Goal: Transaction & Acquisition: Book appointment/travel/reservation

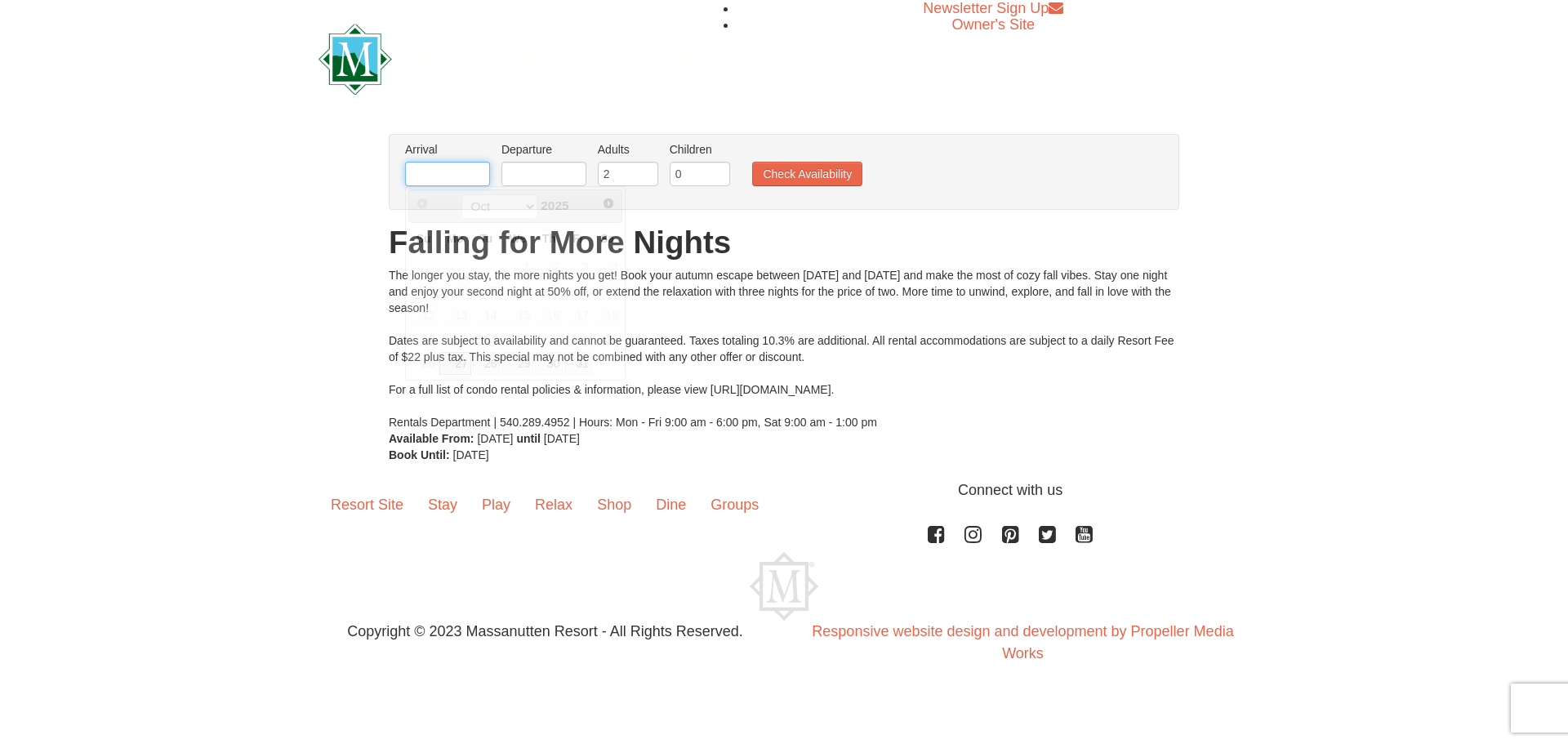
click at [467, 185] on input "text" at bounding box center [447, 174] width 85 height 24
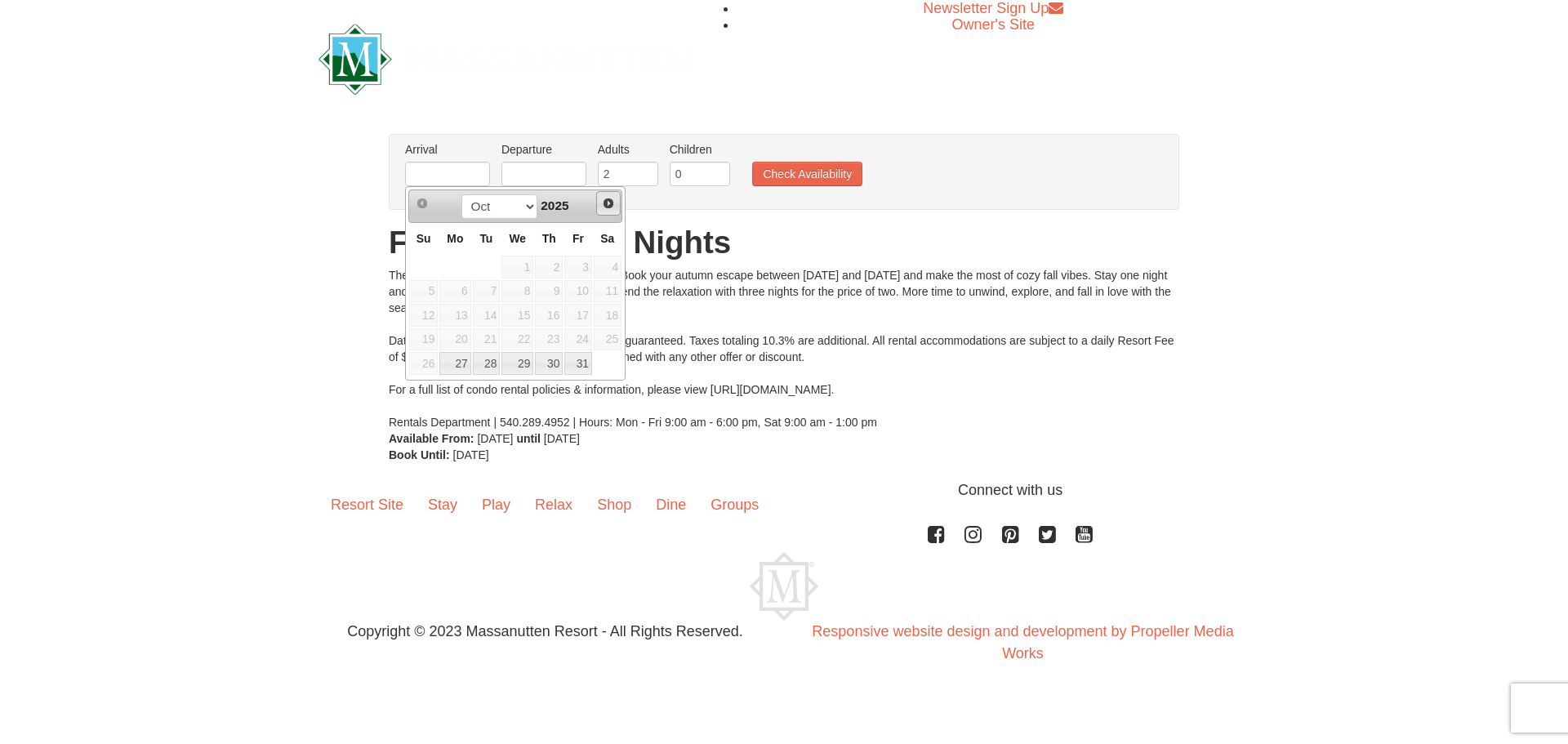
click at [610, 204] on span "Next" at bounding box center [608, 204] width 13 height 13
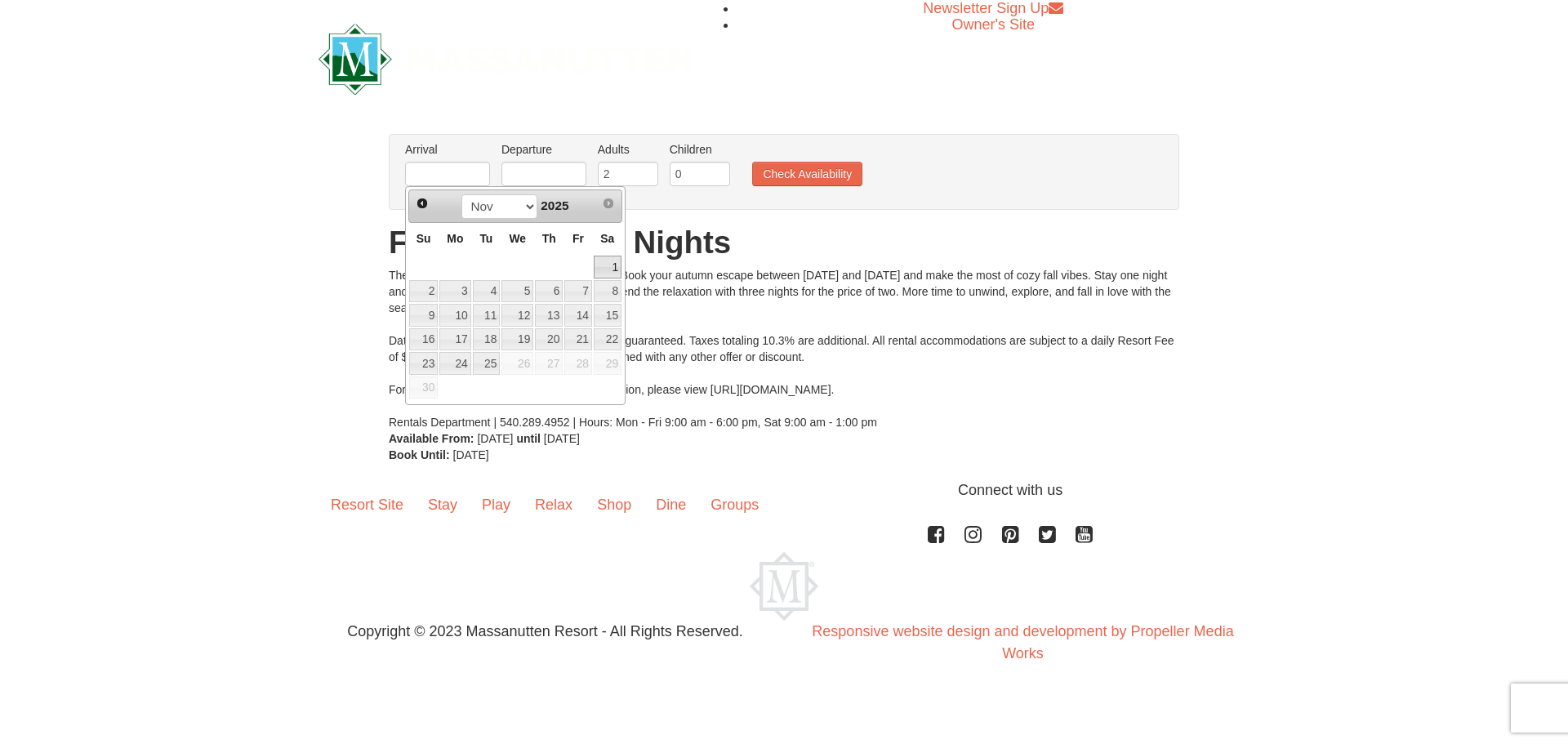
click at [610, 269] on link "1" at bounding box center [608, 267] width 28 height 23
type input "[DATE]"
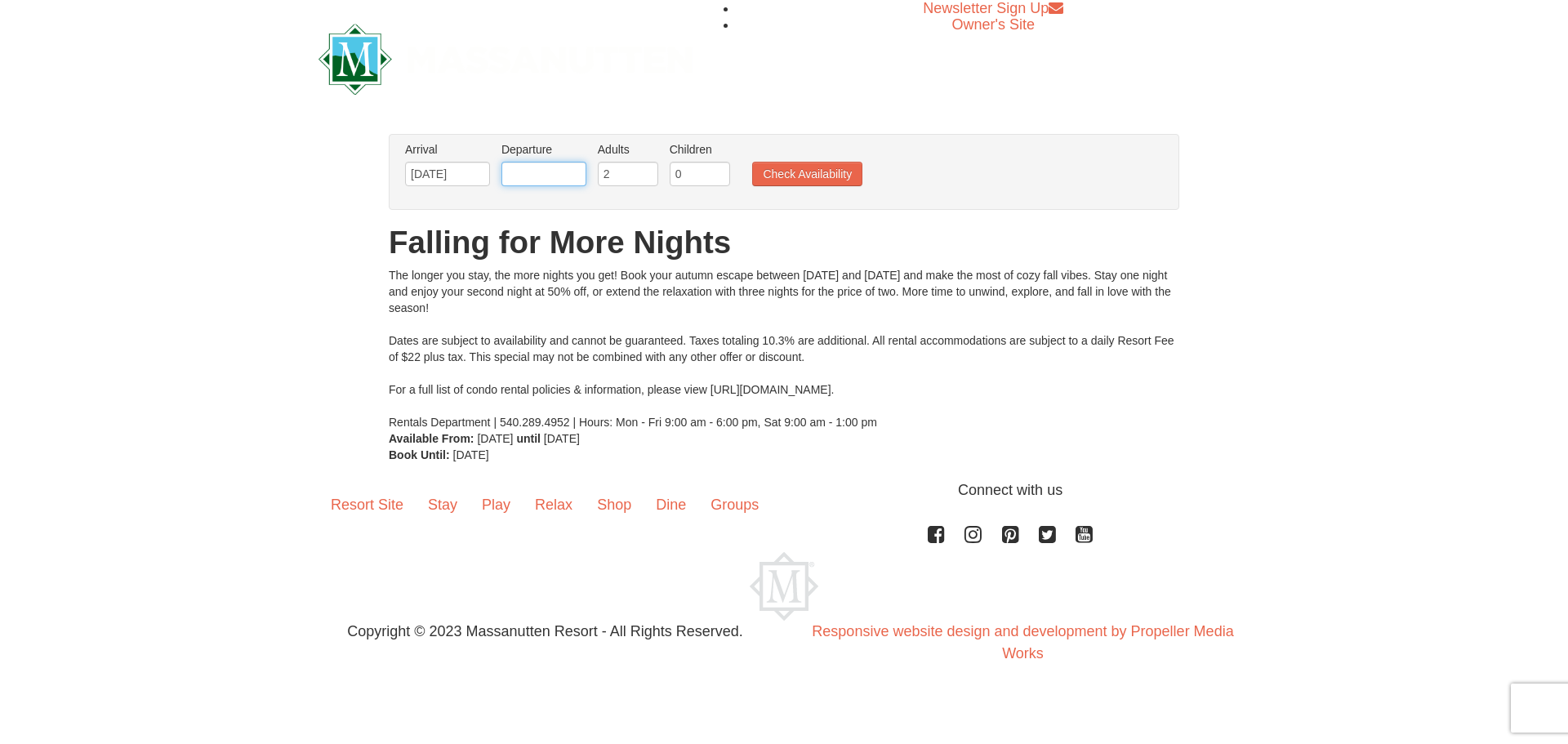
click at [571, 168] on input "text" at bounding box center [545, 174] width 85 height 24
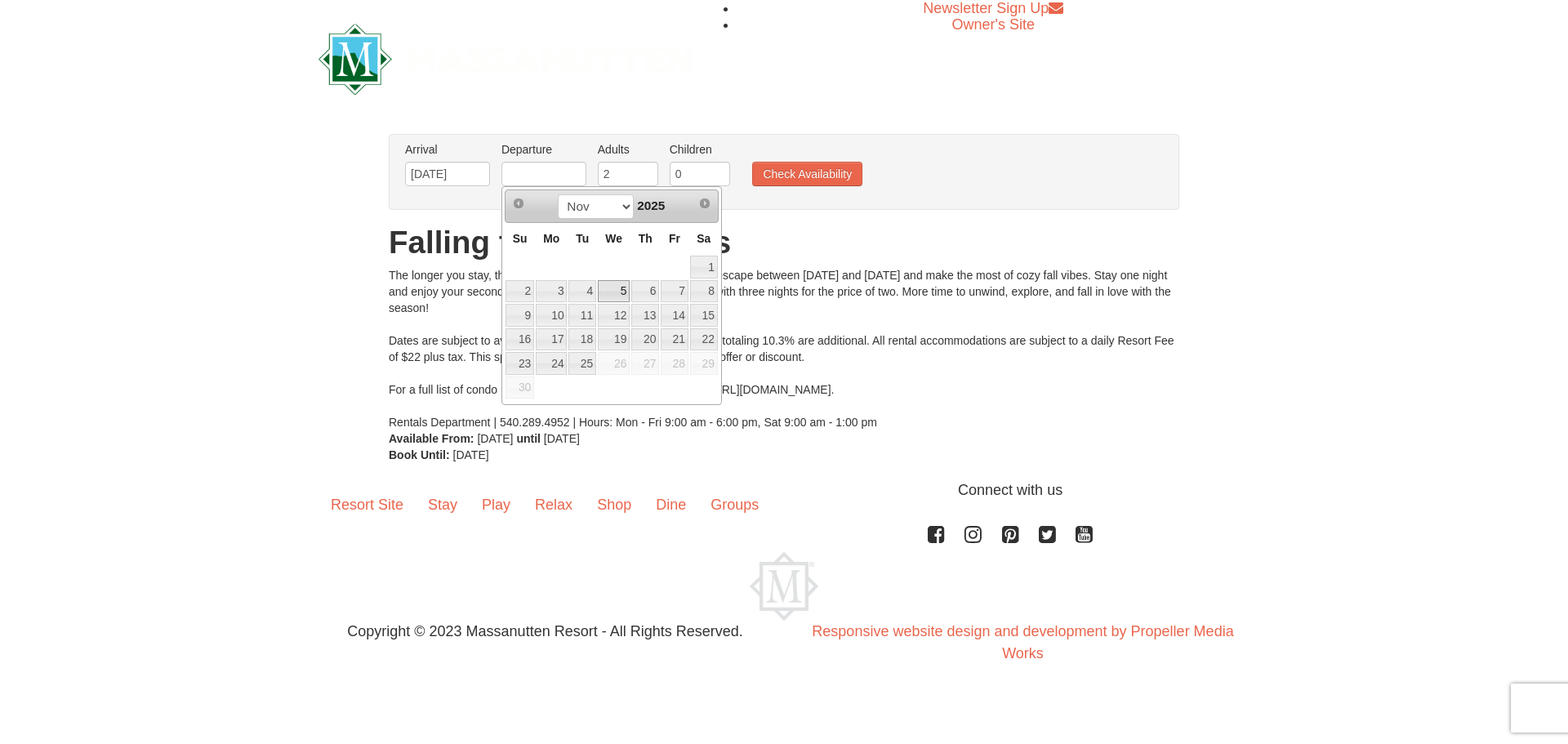
click at [620, 286] on link "5" at bounding box center [614, 292] width 31 height 23
type input "[DATE]"
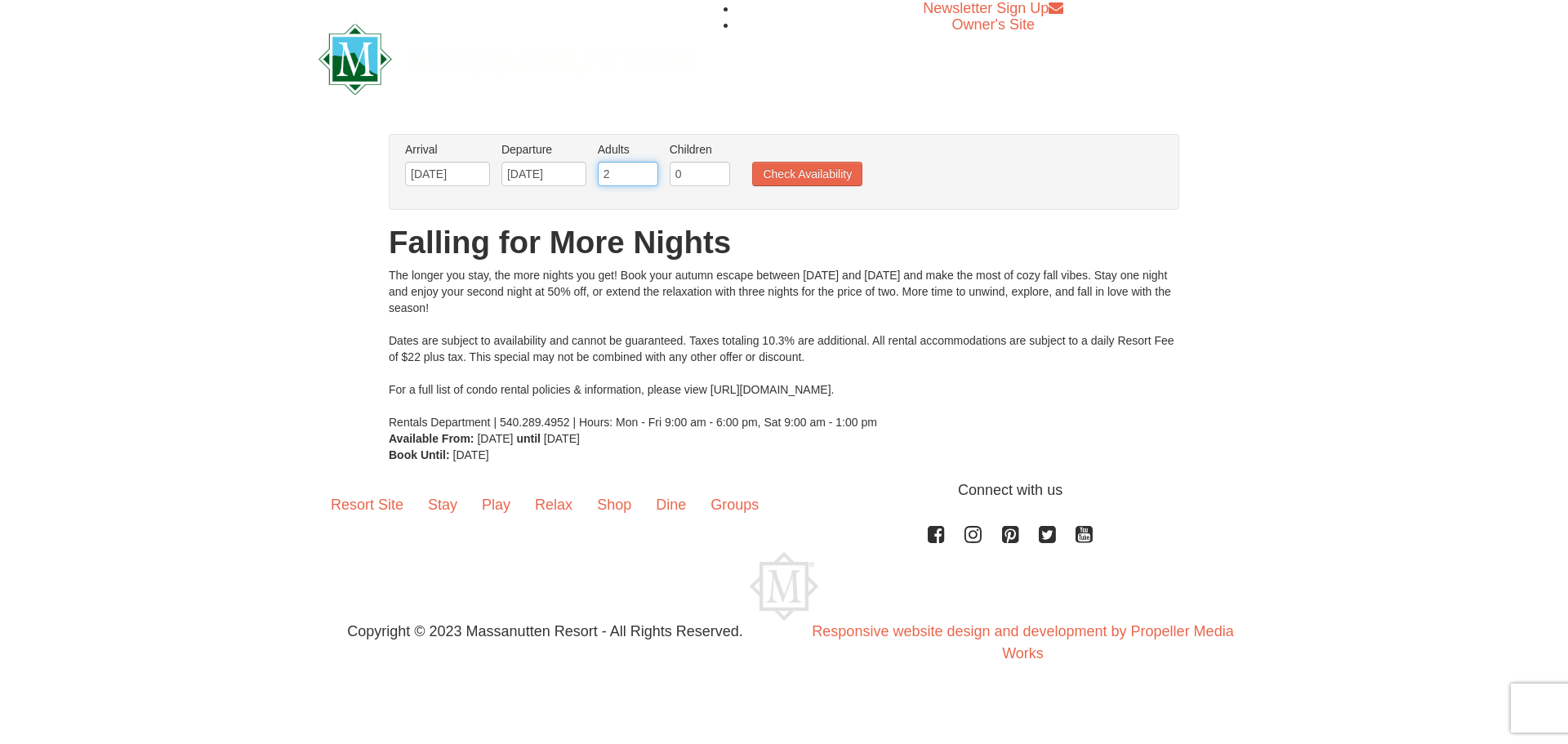
drag, startPoint x: 633, startPoint y: 172, endPoint x: 600, endPoint y: 173, distance: 33.0
click at [600, 173] on input "2" at bounding box center [628, 174] width 60 height 24
type input "4"
click at [721, 170] on input "1" at bounding box center [699, 174] width 60 height 24
type input "2"
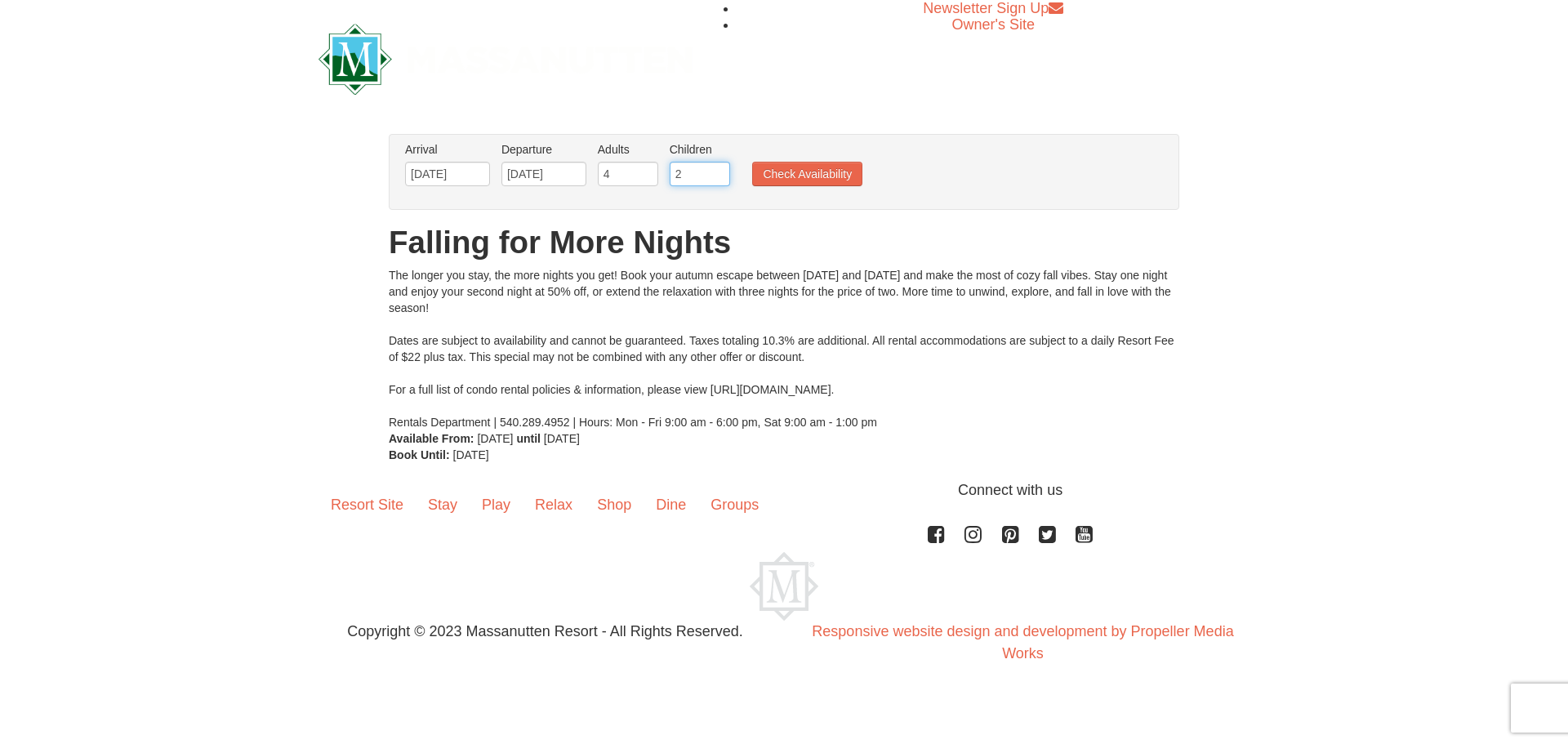
click at [721, 170] on input "2" at bounding box center [699, 174] width 60 height 24
click at [800, 168] on button "Check Availability" at bounding box center [807, 174] width 110 height 24
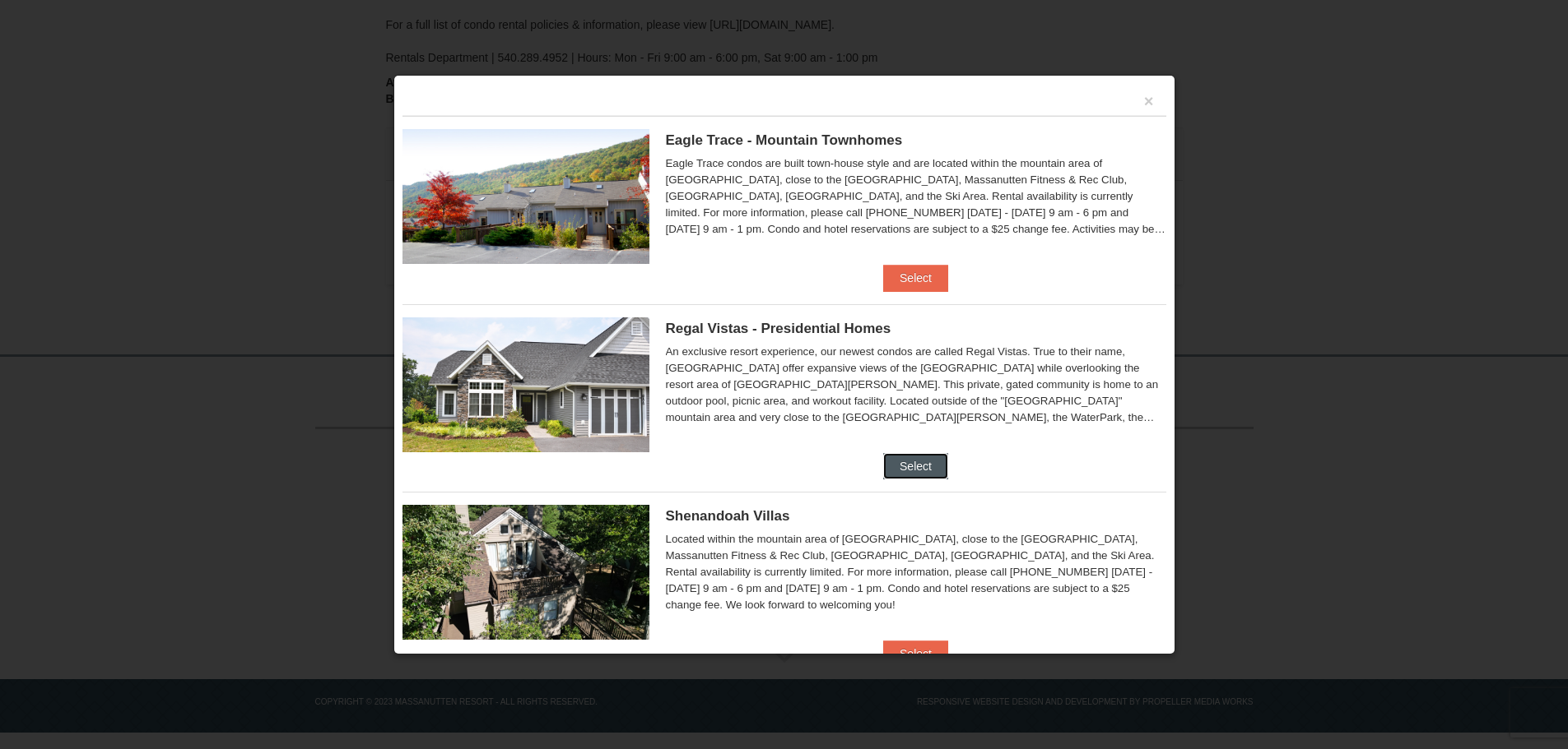
click at [903, 453] on button "Select" at bounding box center [916, 466] width 65 height 26
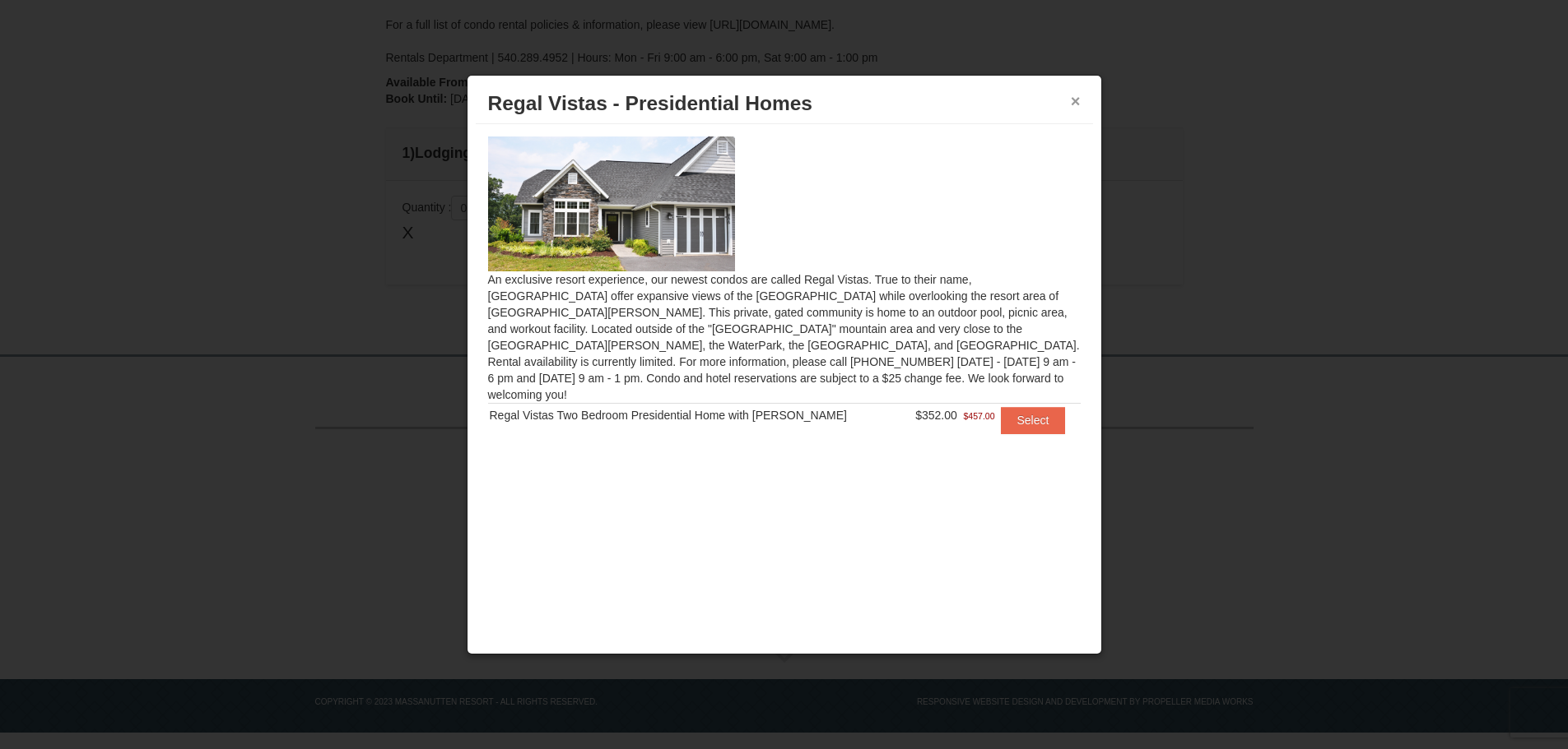
click at [1078, 101] on button "×" at bounding box center [1075, 102] width 10 height 17
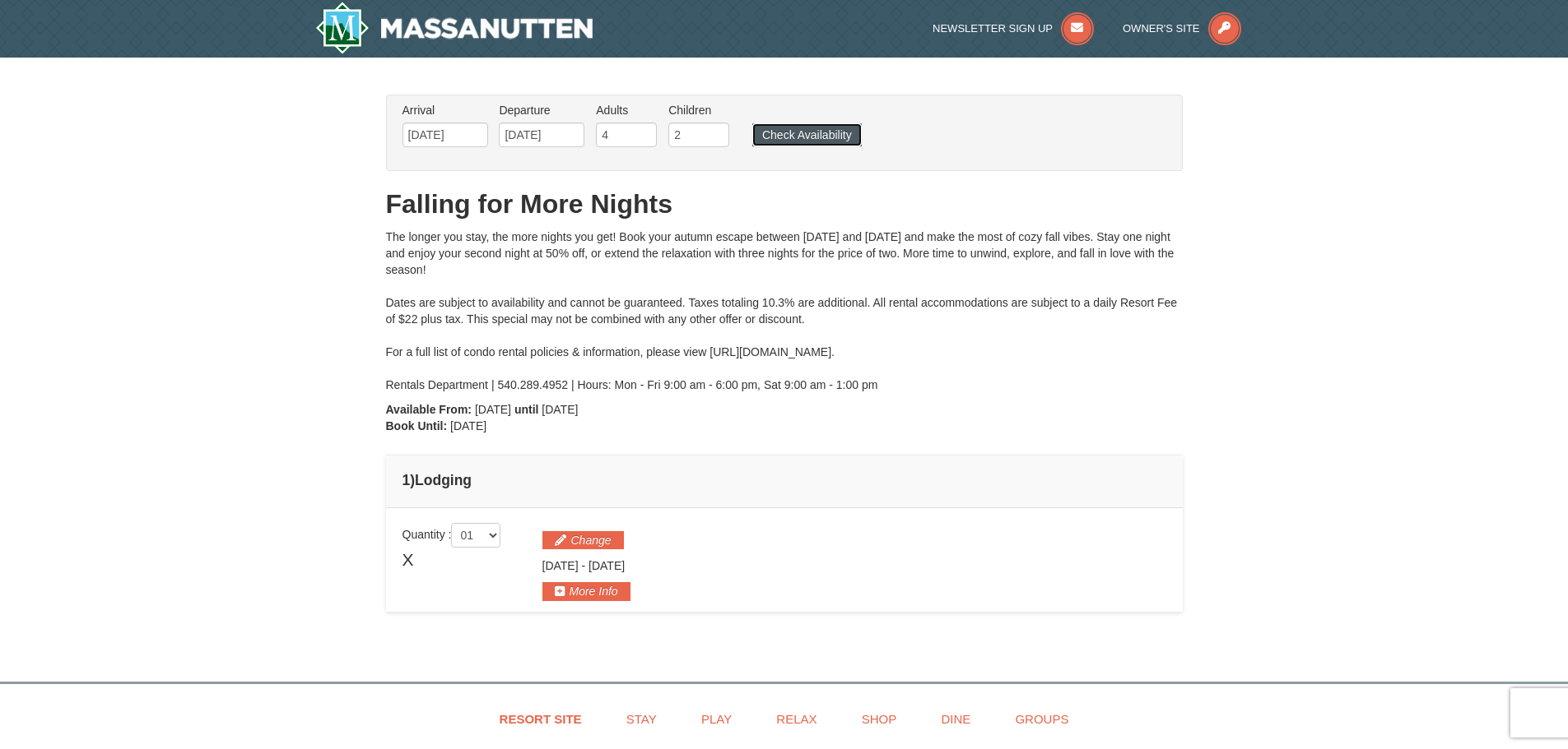
click at [811, 144] on button "Check Availability" at bounding box center [806, 134] width 109 height 23
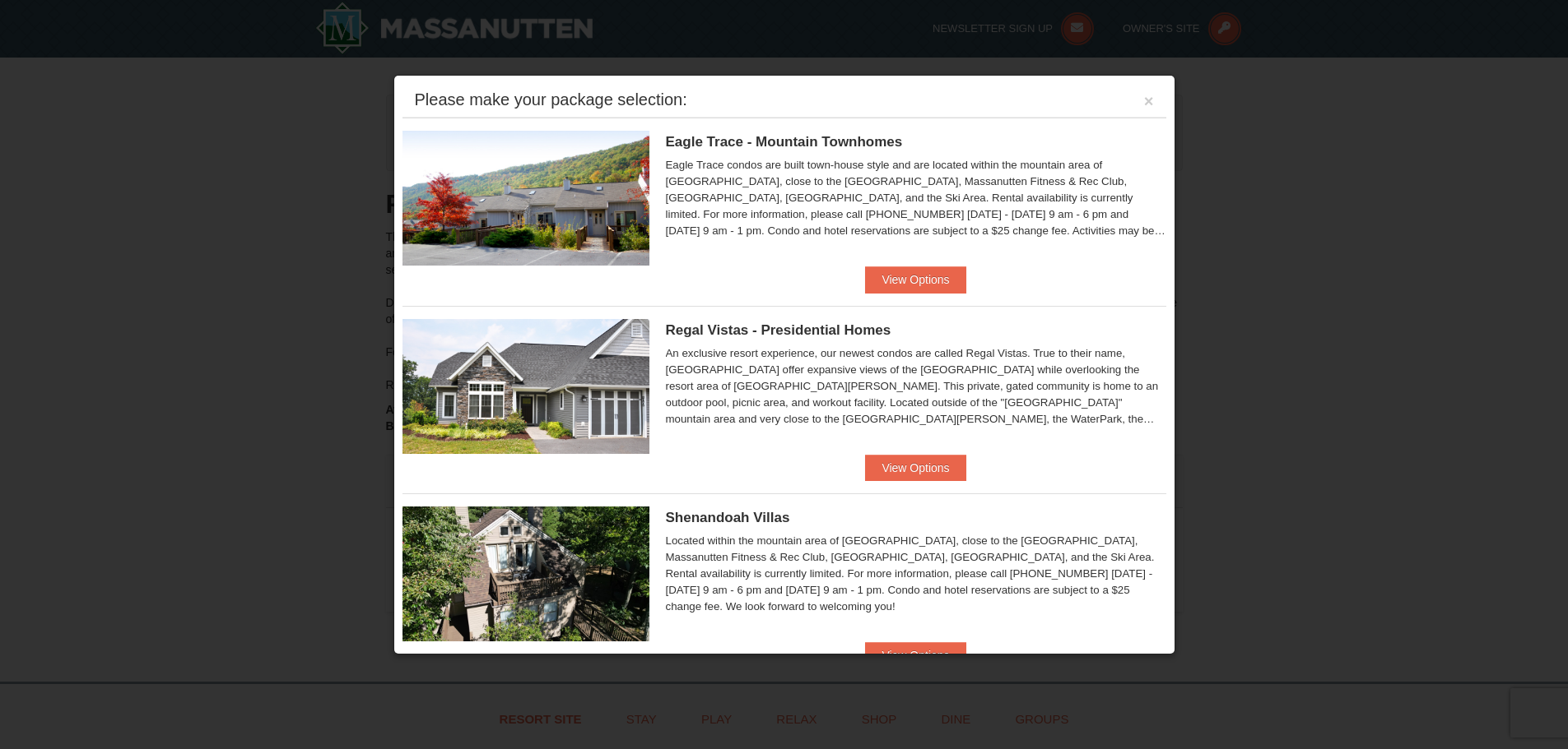
click at [561, 204] on img at bounding box center [525, 198] width 247 height 135
click at [874, 276] on button "View Options" at bounding box center [916, 280] width 101 height 26
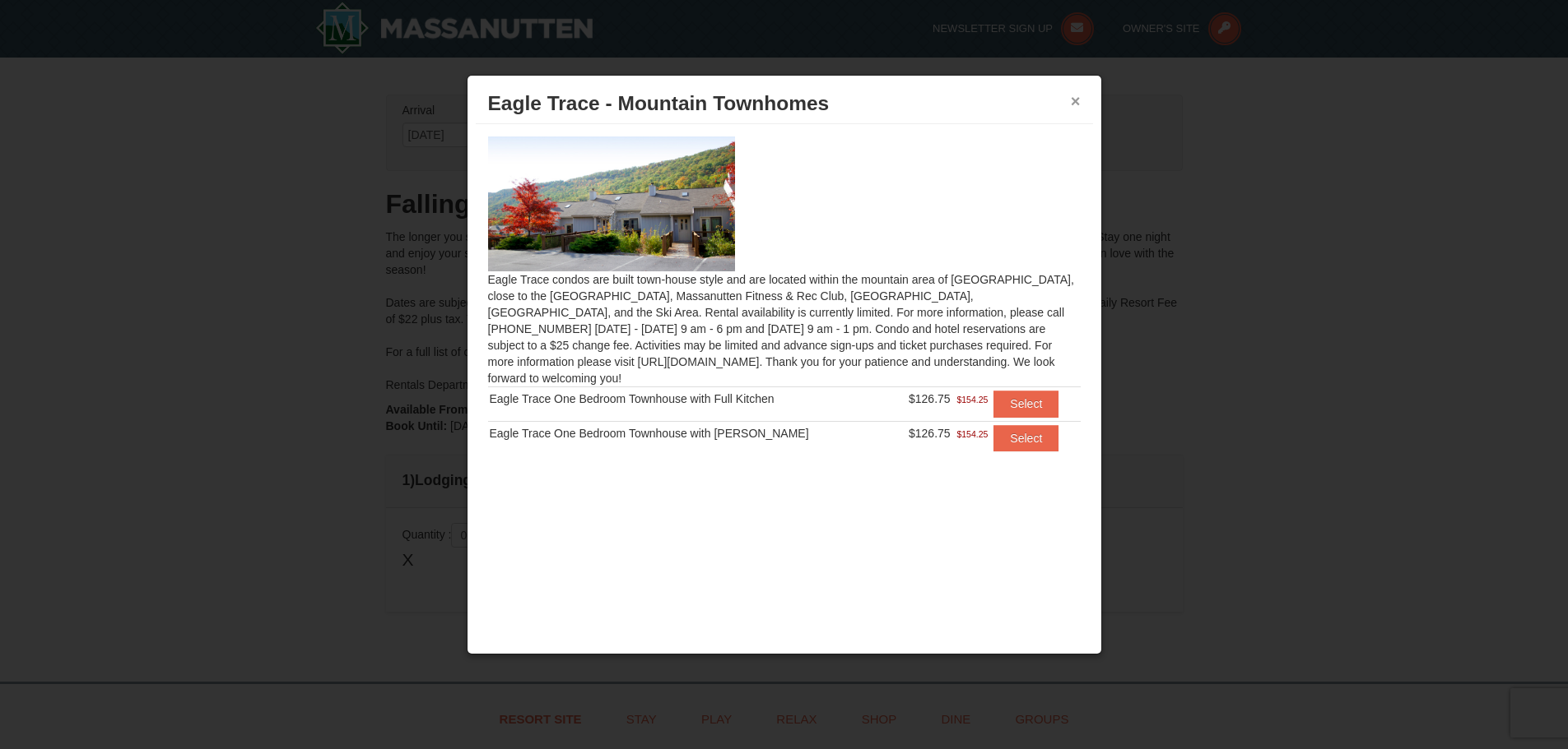
click at [1071, 97] on button "×" at bounding box center [1075, 102] width 10 height 17
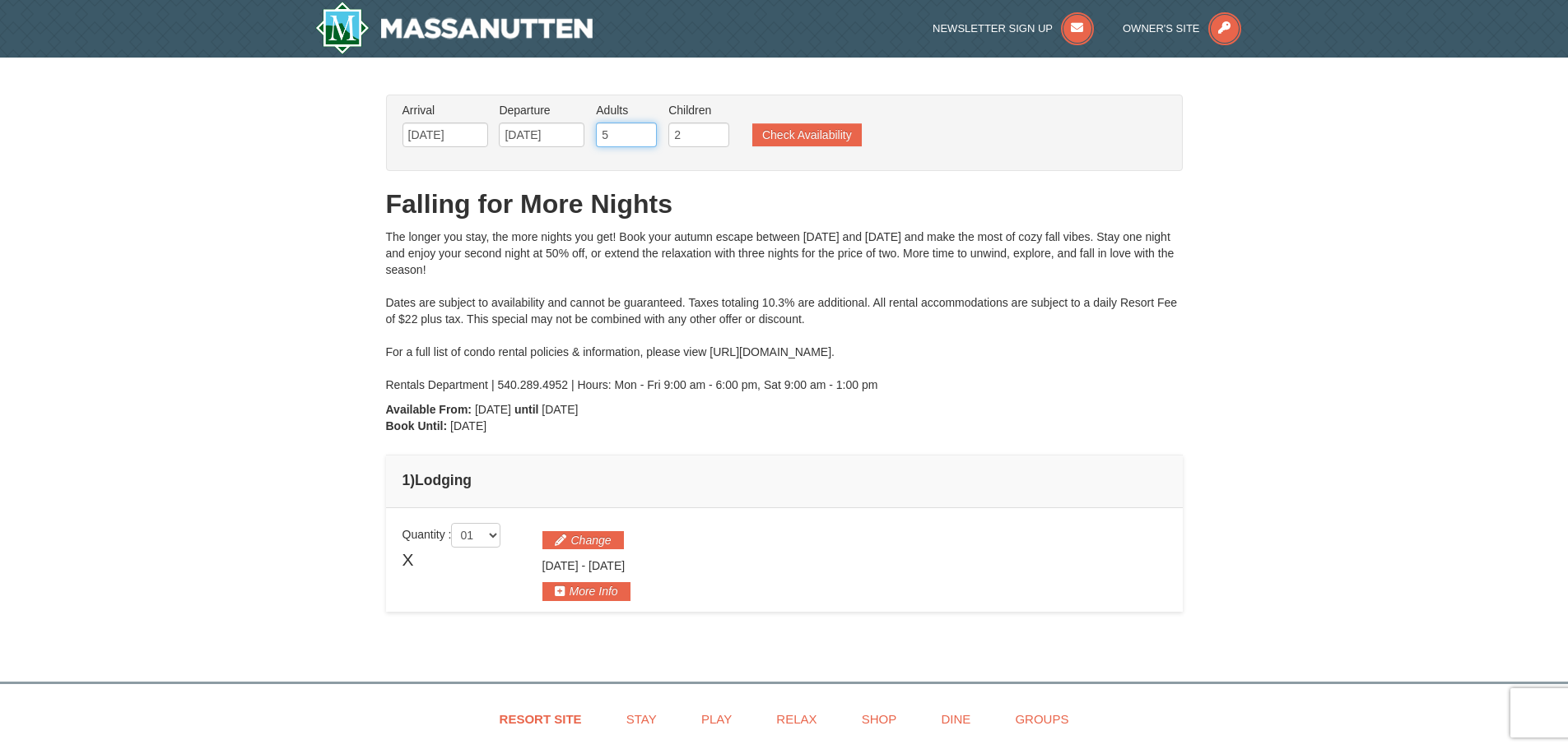
type input "5"
click at [648, 130] on input "5" at bounding box center [626, 134] width 61 height 24
click at [777, 132] on button "Check Availability" at bounding box center [806, 134] width 109 height 23
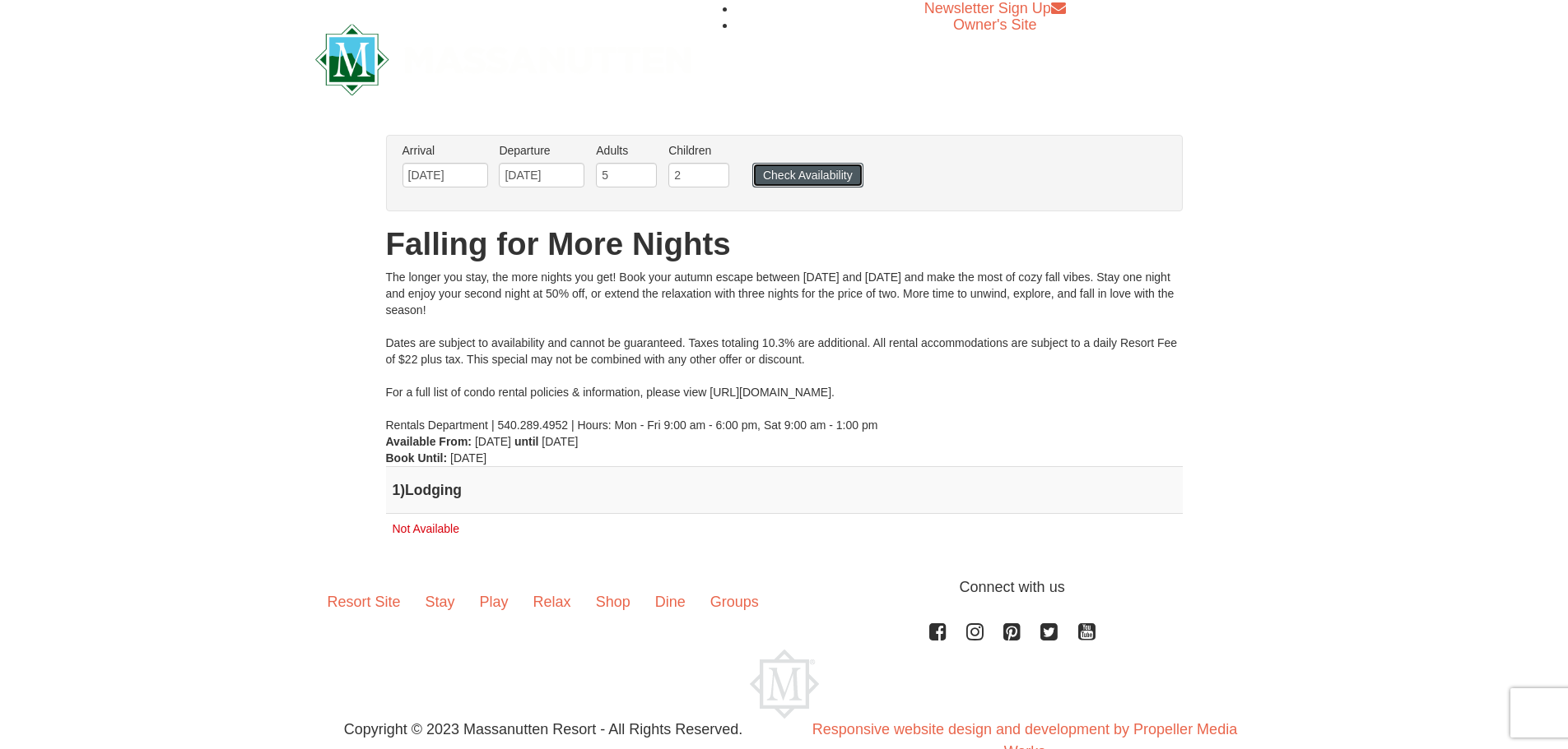
click at [806, 180] on button "Check Availability" at bounding box center [807, 175] width 111 height 24
type input "6"
click at [644, 173] on input "6" at bounding box center [626, 175] width 61 height 24
click at [811, 172] on button "Check Availability" at bounding box center [807, 175] width 111 height 24
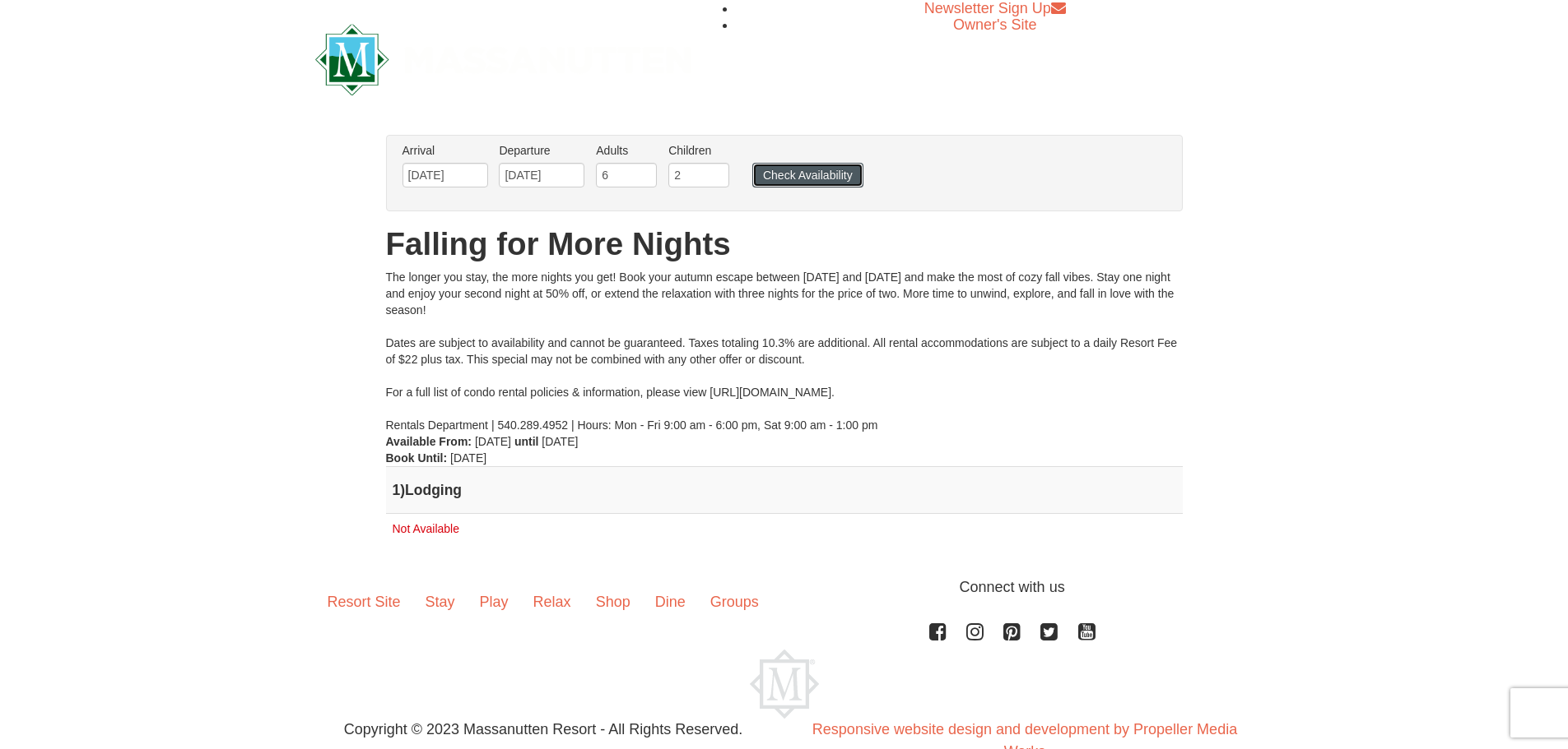
click at [811, 172] on button "Check Availability" at bounding box center [807, 175] width 111 height 24
click at [646, 178] on input "5" at bounding box center [626, 175] width 61 height 24
type input "4"
click at [646, 178] on input "4" at bounding box center [626, 175] width 61 height 24
click at [806, 171] on button "Check Availability" at bounding box center [807, 175] width 111 height 24
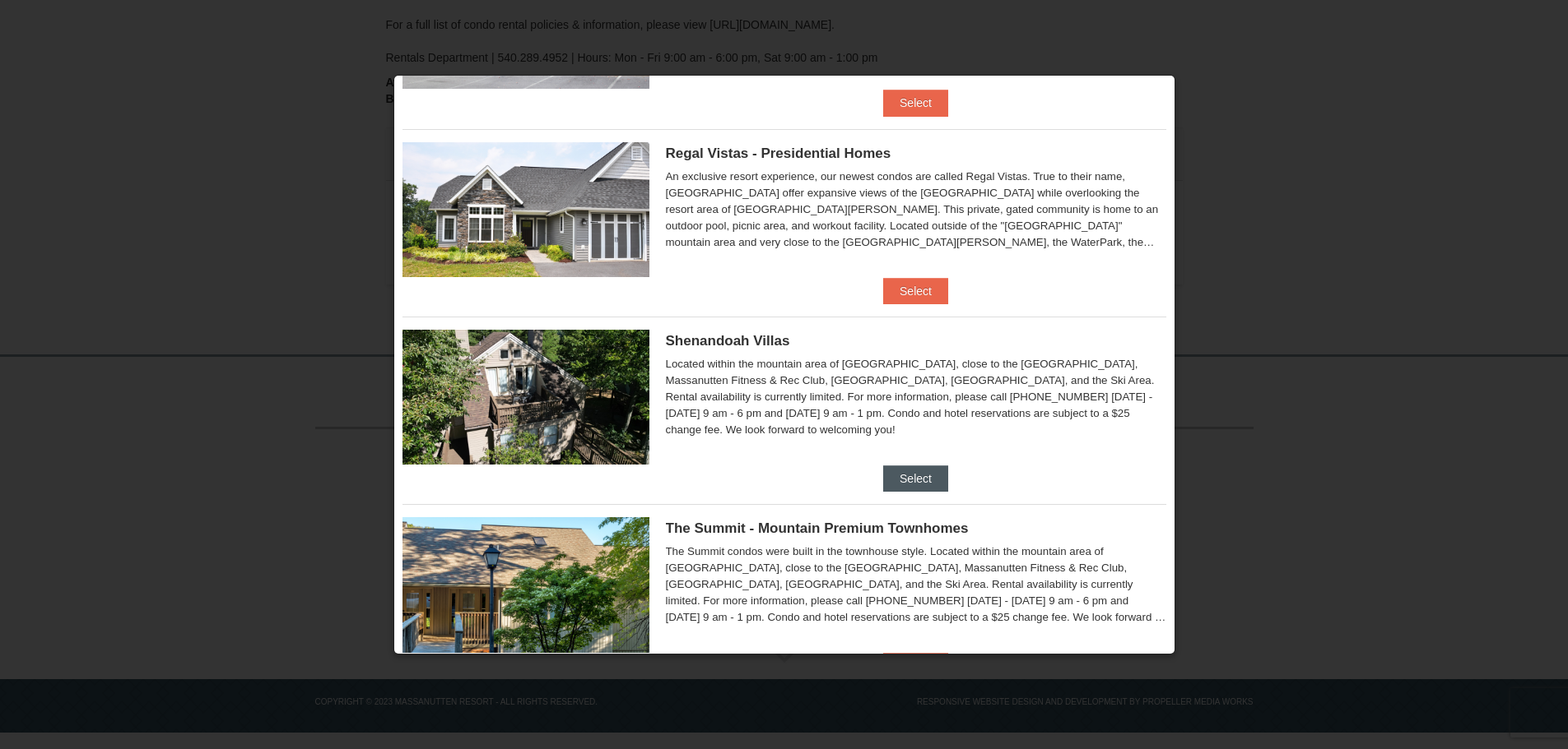
scroll to position [179, 0]
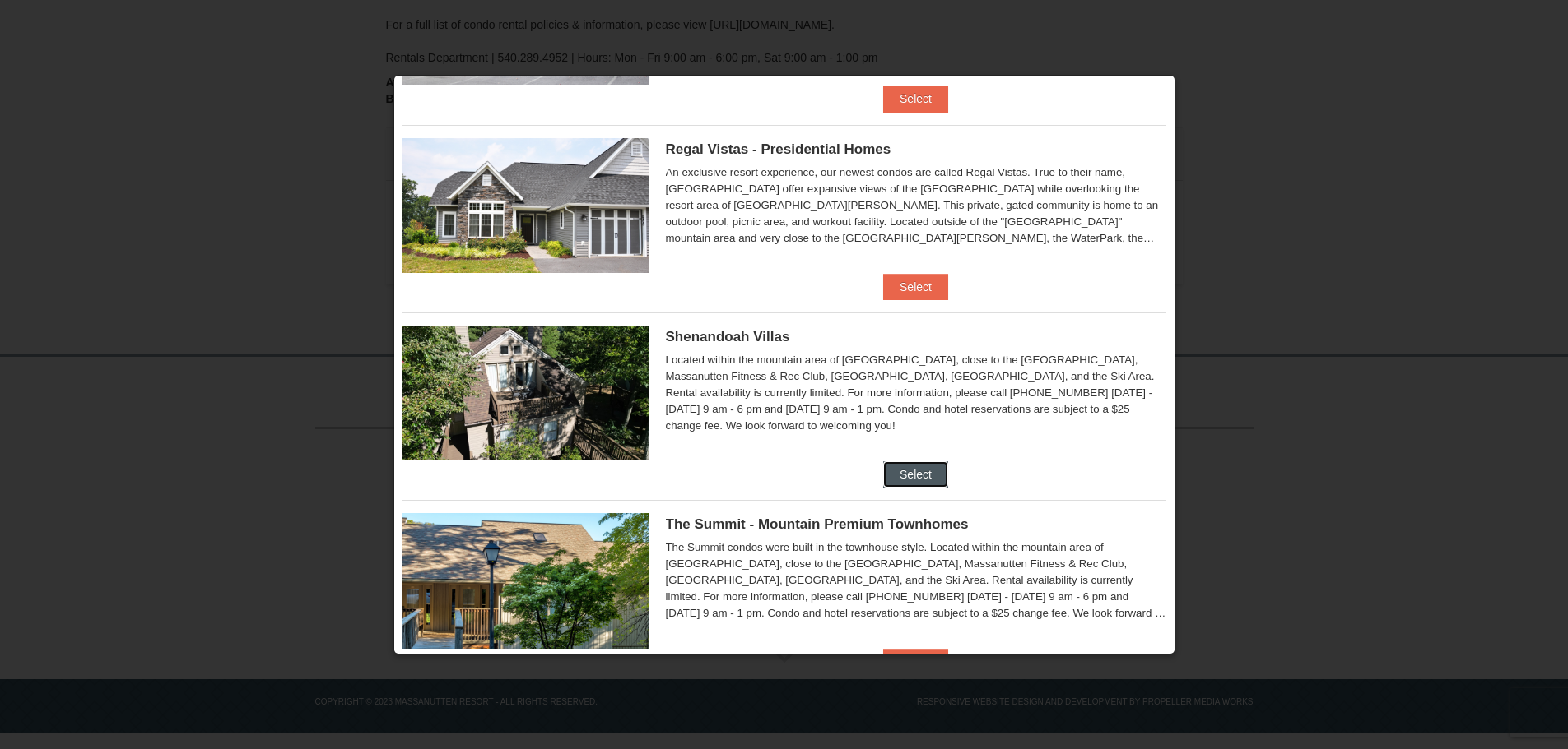
click at [907, 468] on button "Select" at bounding box center [916, 475] width 65 height 26
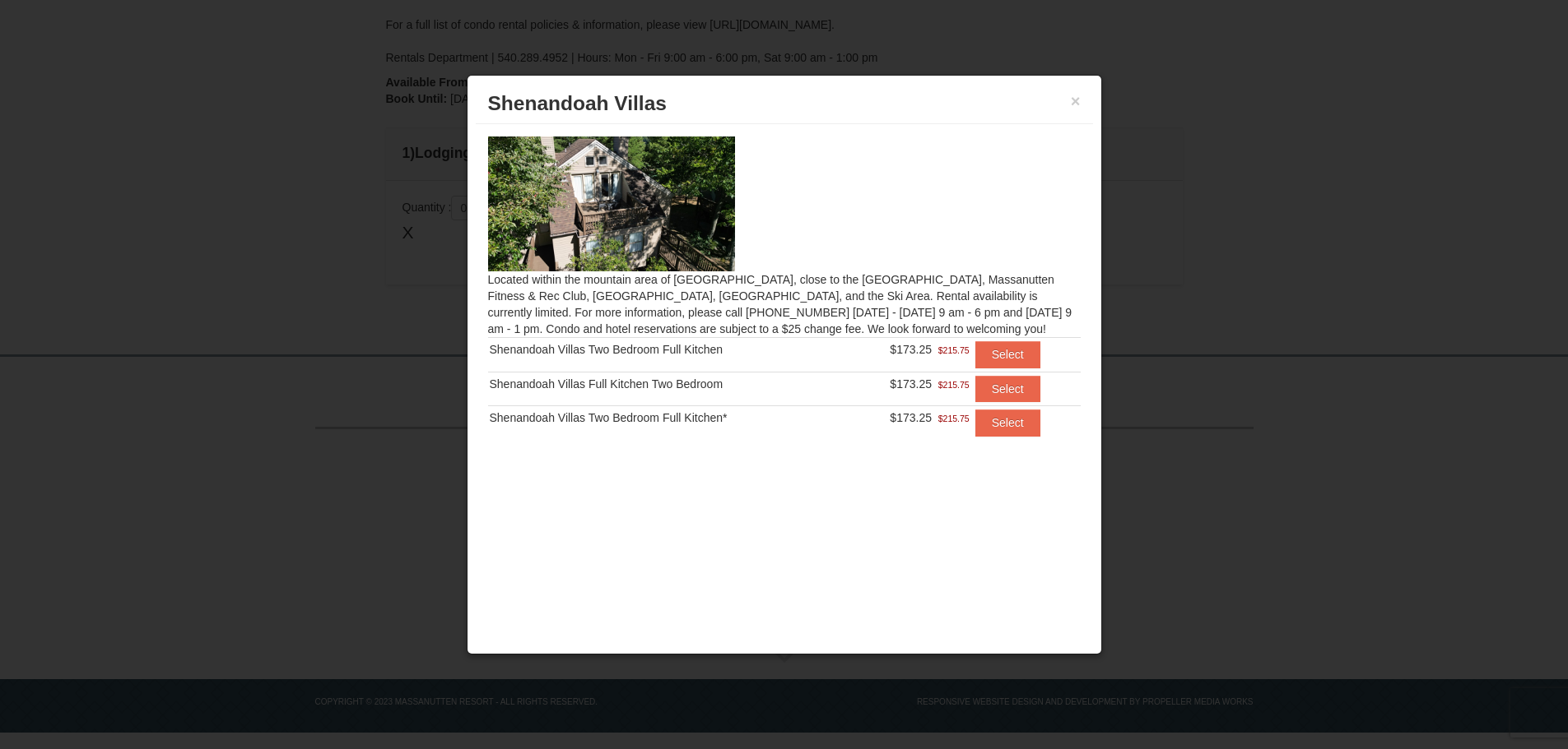
click at [1070, 100] on h3 "Shenandoah Villas" at bounding box center [784, 104] width 593 height 24
click at [1071, 104] on button "×" at bounding box center [1075, 102] width 10 height 17
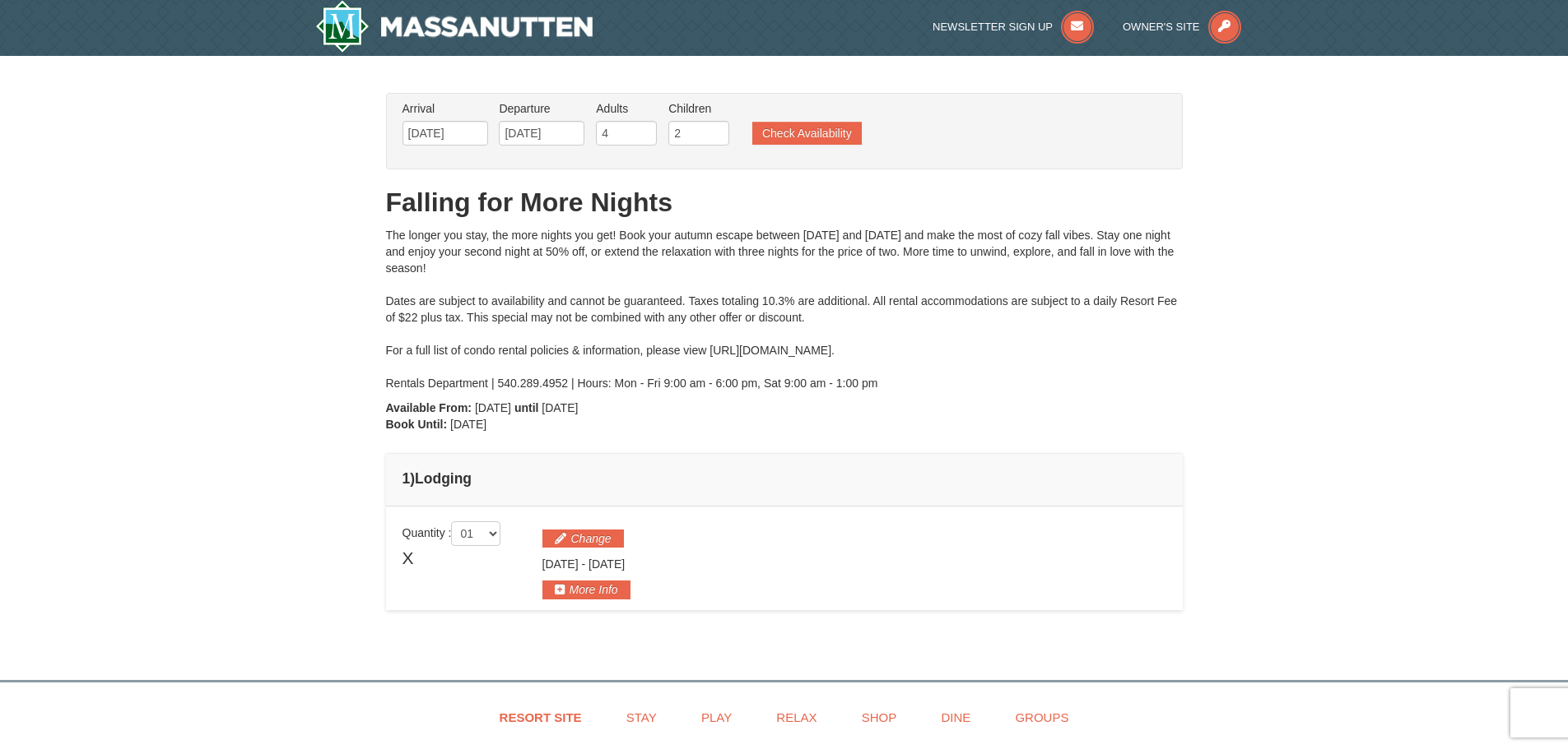
scroll to position [0, 0]
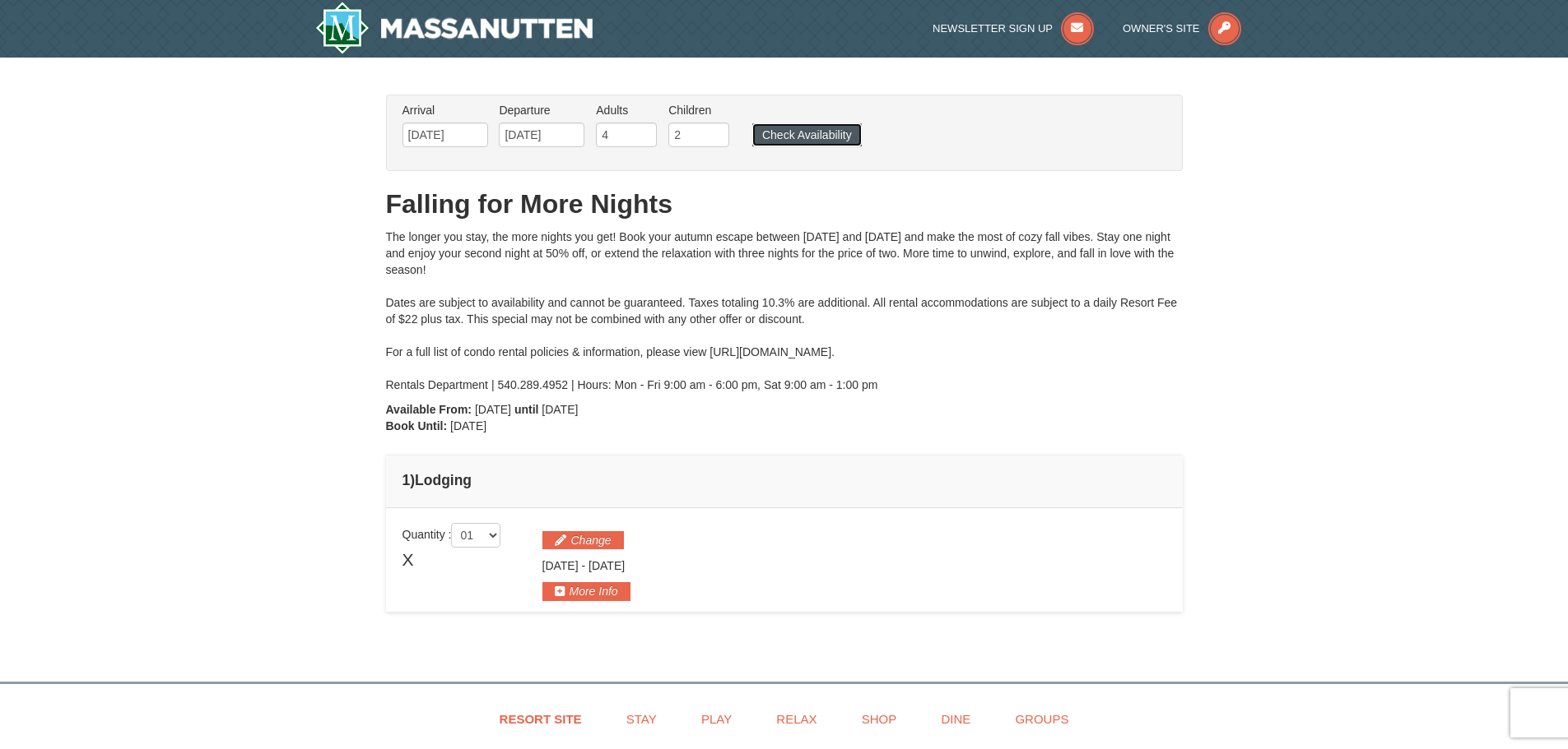
click at [793, 136] on button "Check Availability" at bounding box center [806, 134] width 109 height 23
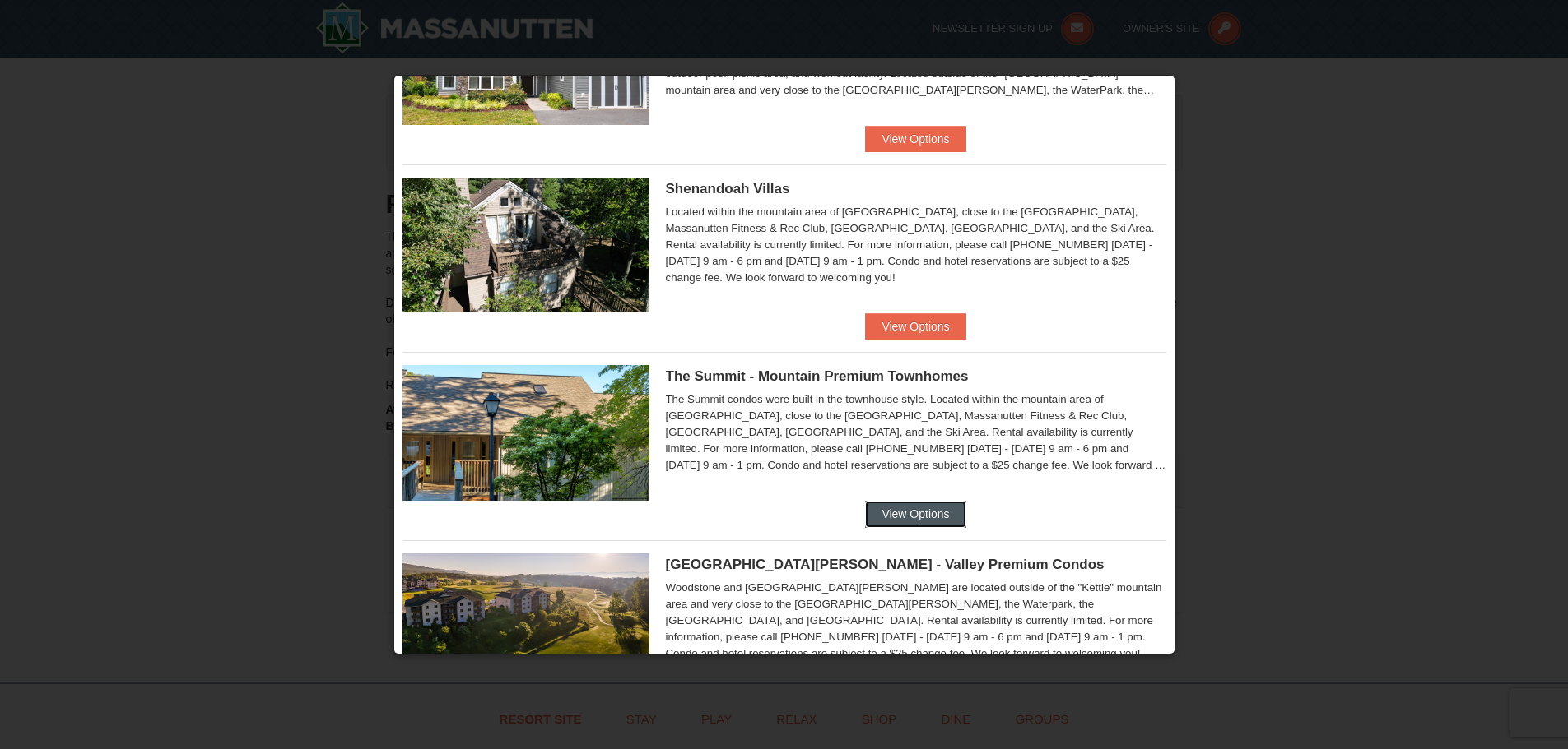
click at [914, 510] on button "View Options" at bounding box center [916, 514] width 101 height 26
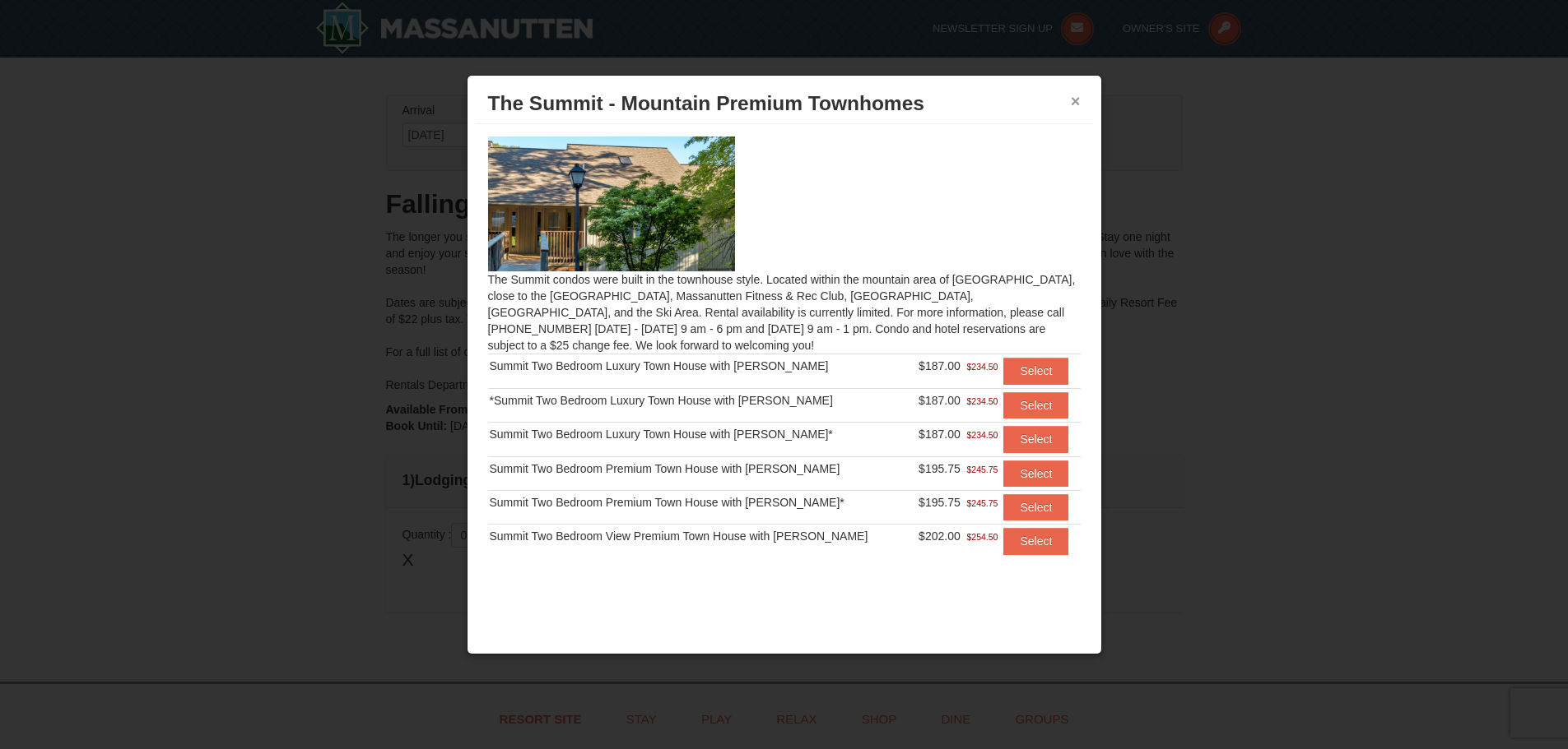
drag, startPoint x: 1077, startPoint y: 104, endPoint x: 993, endPoint y: 201, distance: 128.3
click at [993, 201] on div "× The Summit - Mountain Premium Townhomes The Summit condos were built in the t…" at bounding box center [784, 365] width 636 height 580
click at [676, 229] on img at bounding box center [611, 203] width 247 height 135
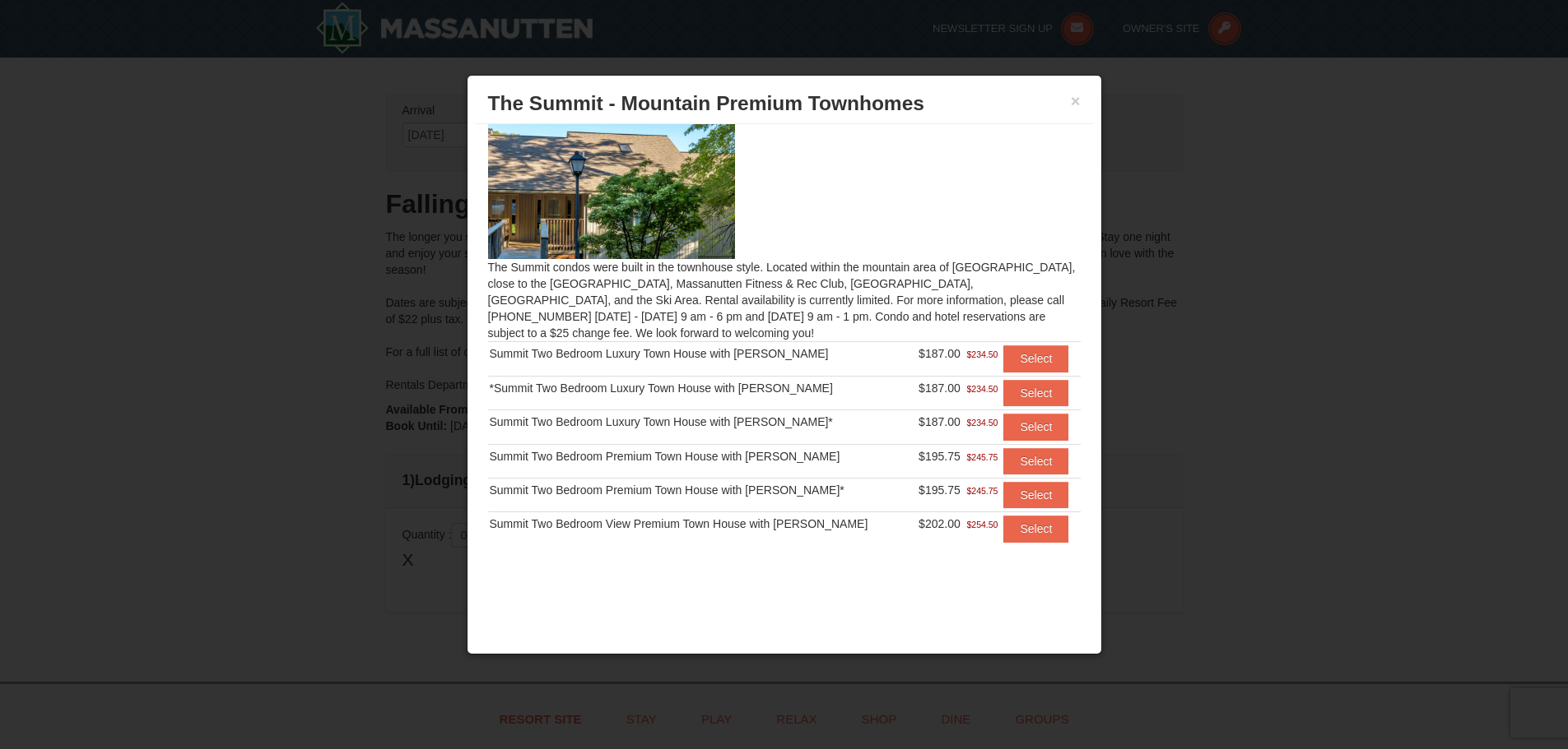
scroll to position [17, 0]
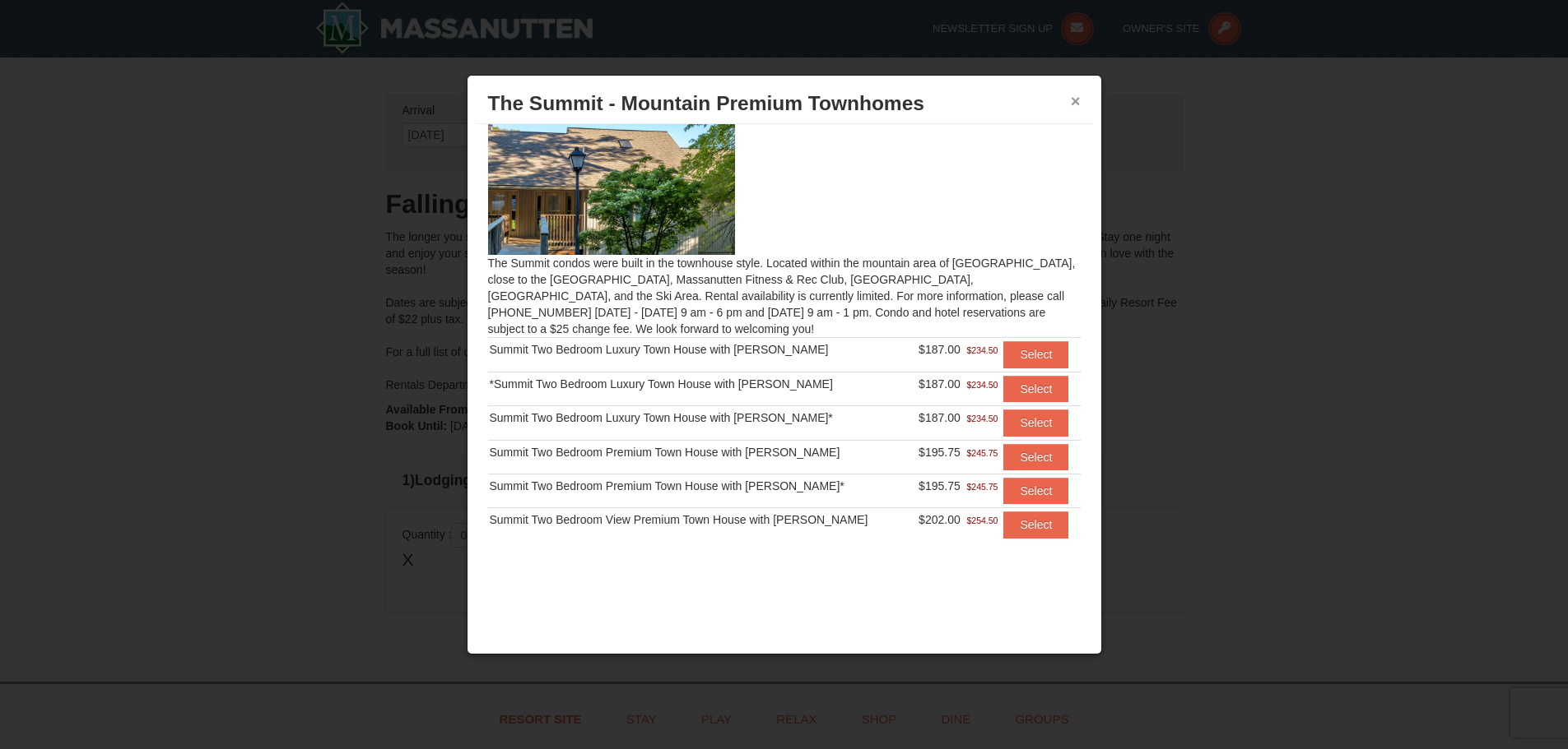
click at [1077, 101] on button "×" at bounding box center [1075, 102] width 10 height 17
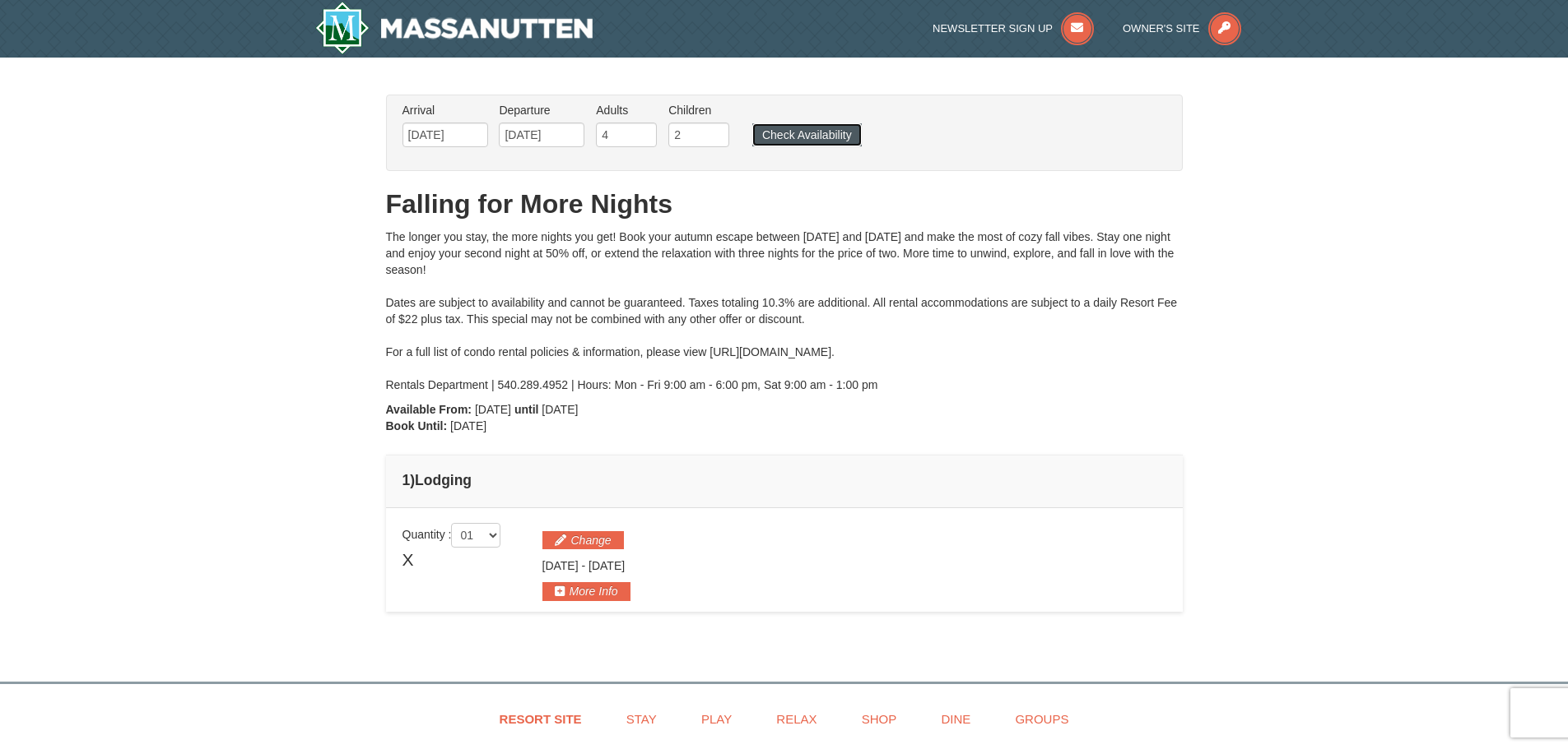
click at [800, 133] on button "Check Availability" at bounding box center [806, 134] width 109 height 23
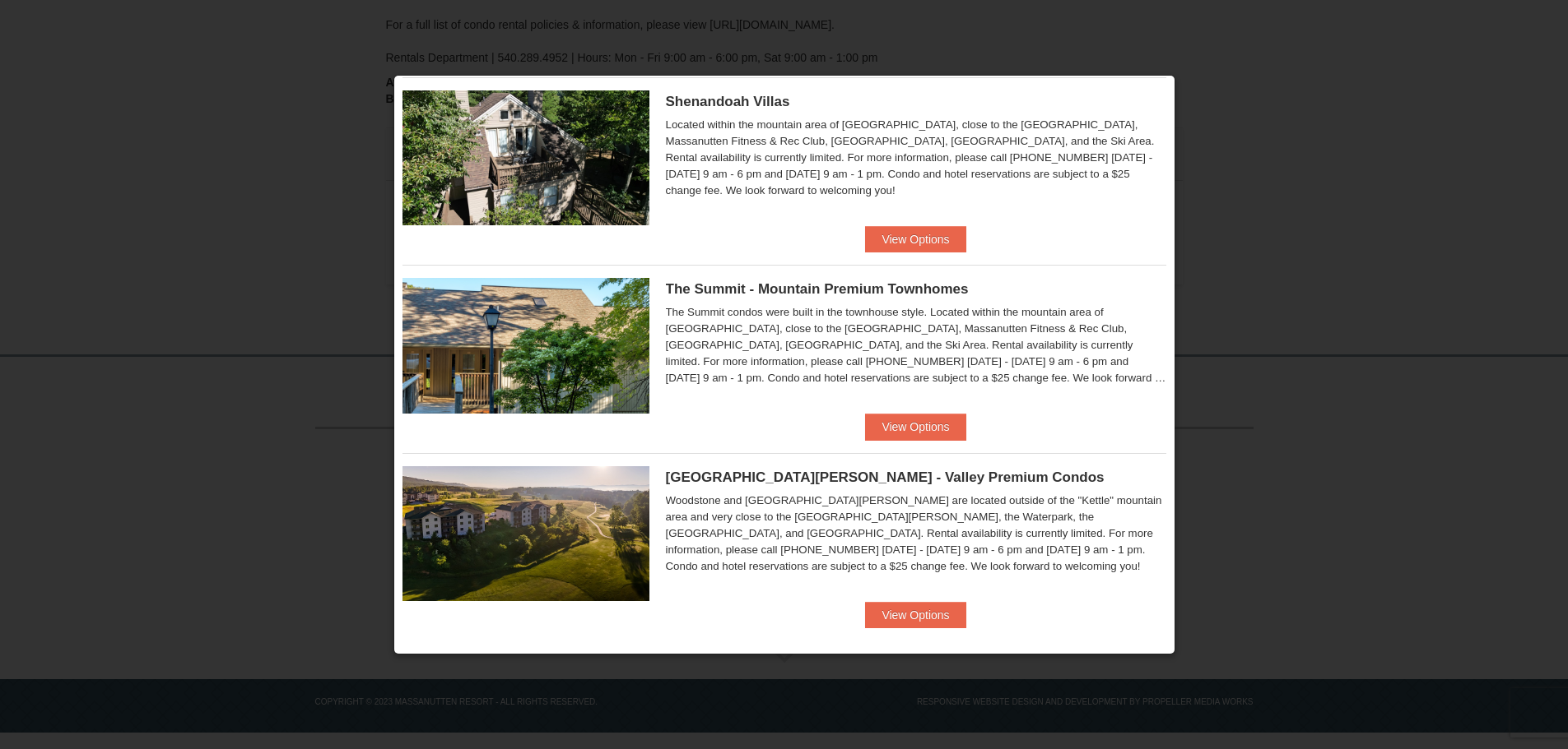
scroll to position [428, 0]
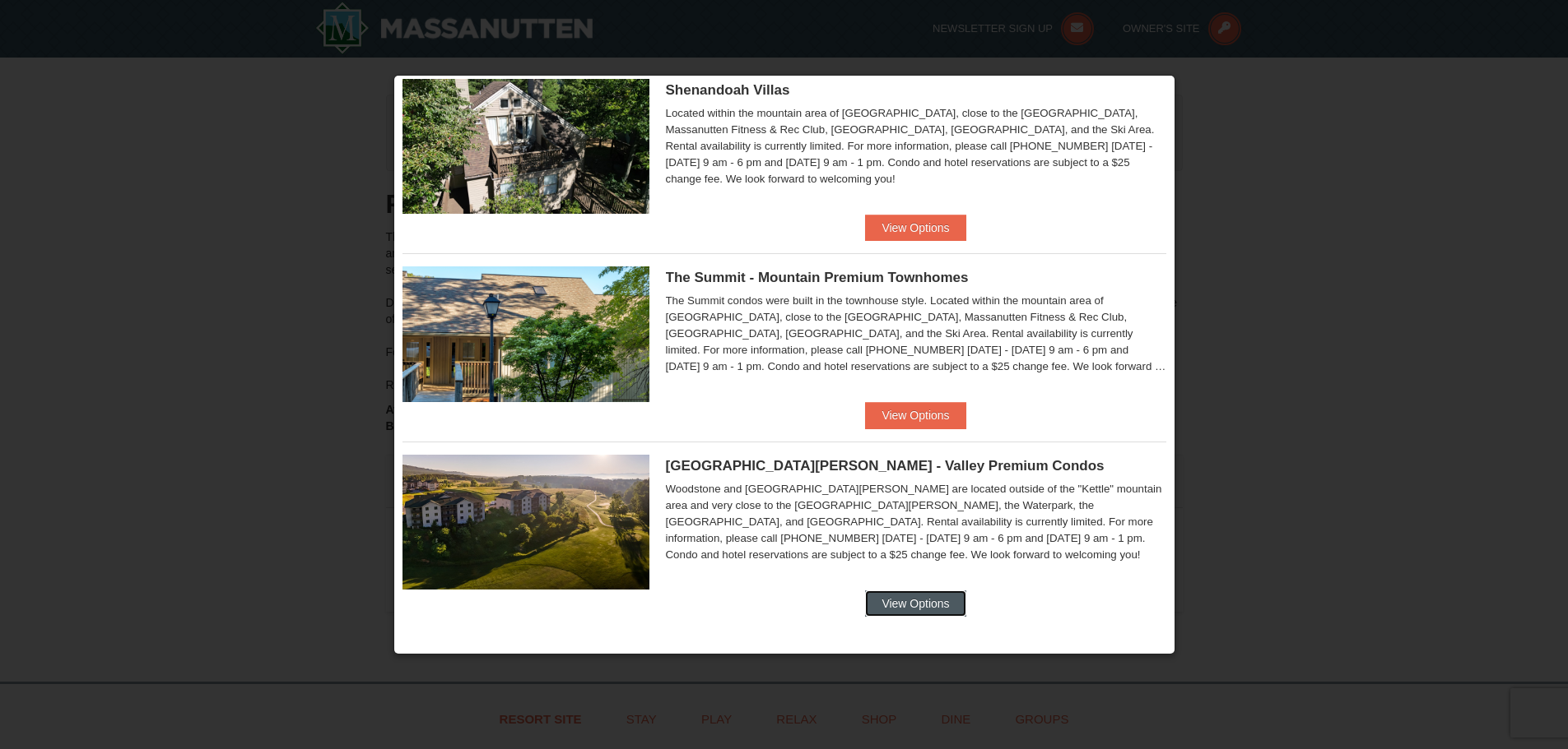
click at [897, 600] on button "View Options" at bounding box center [916, 603] width 101 height 26
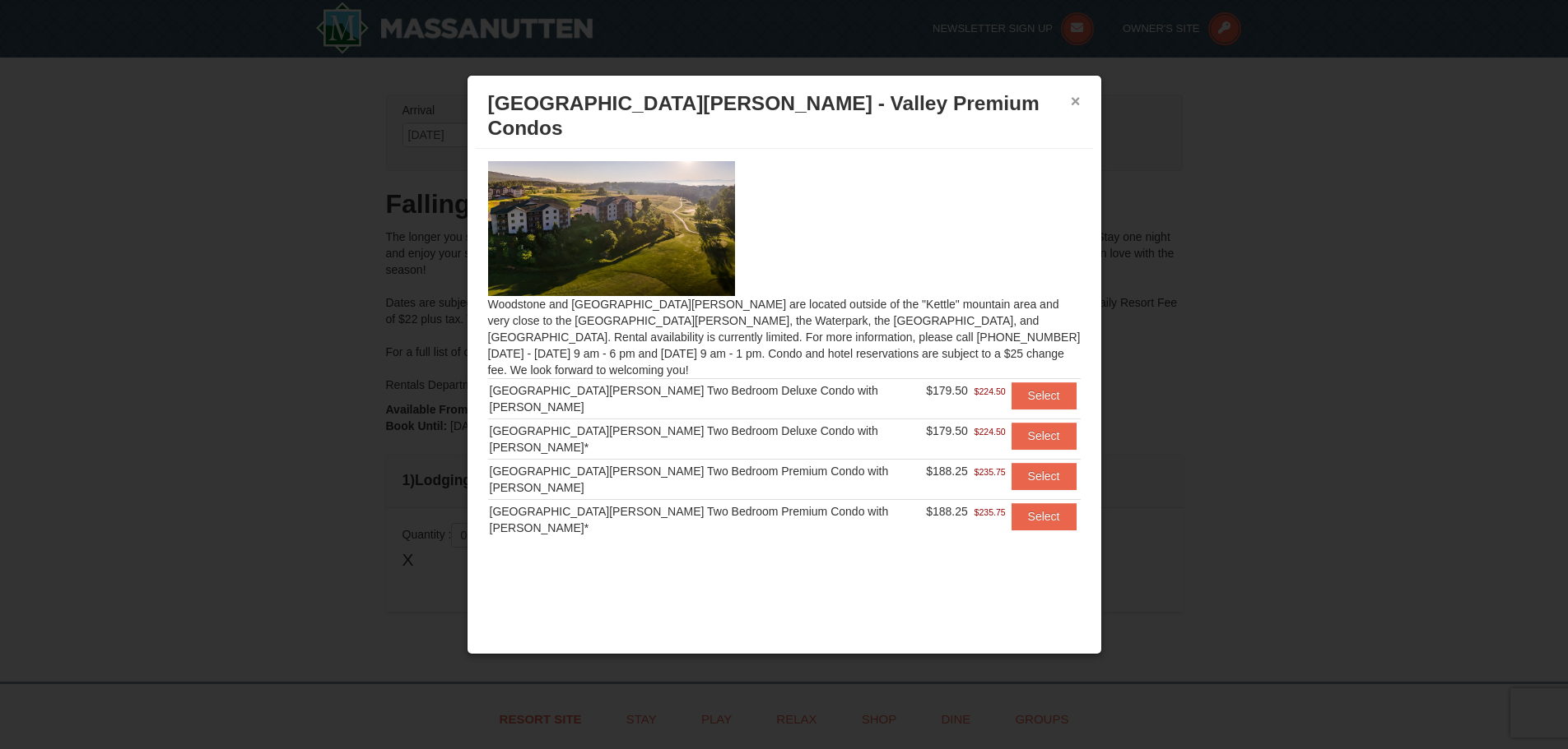
click at [1073, 103] on button "×" at bounding box center [1075, 102] width 10 height 17
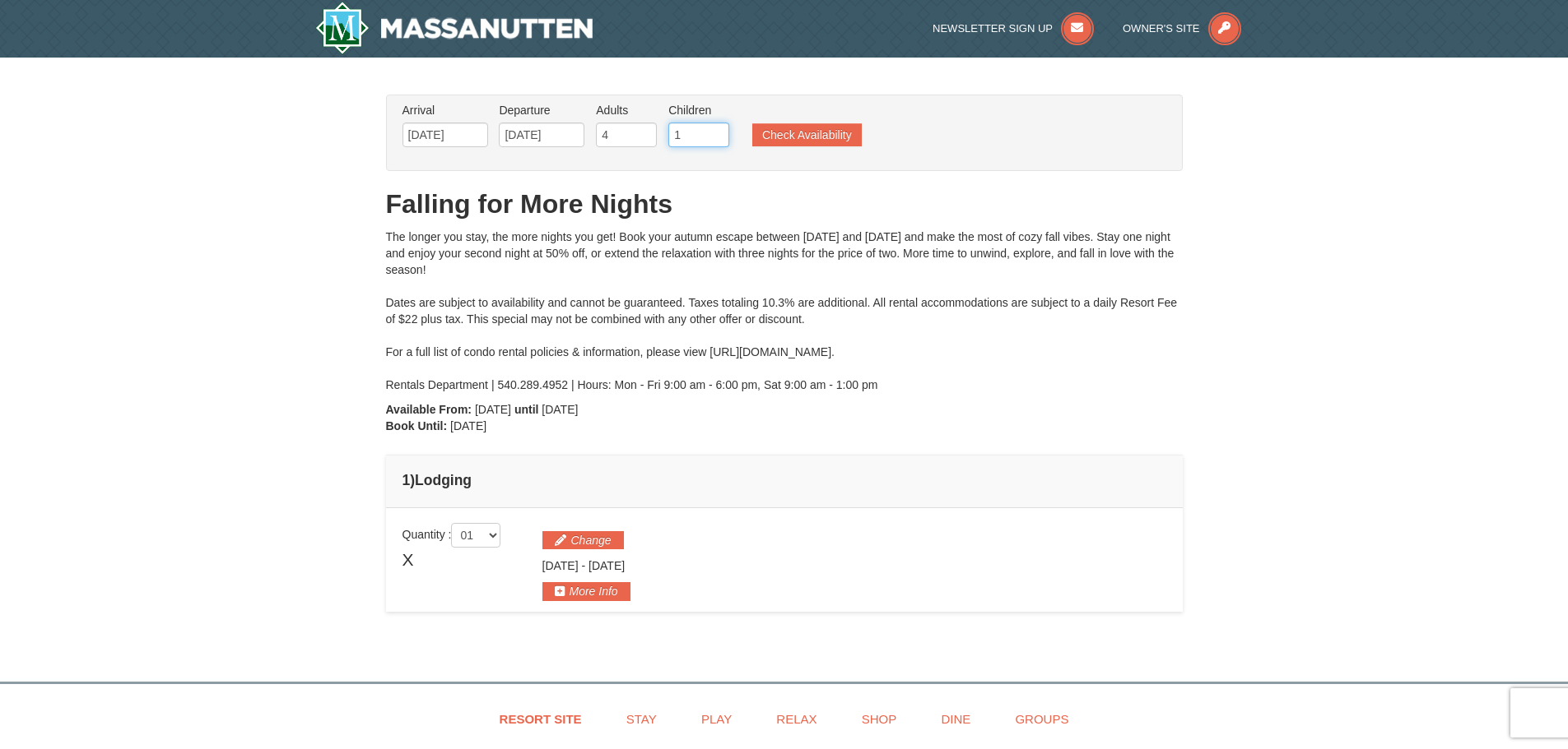
type input "1"
click at [715, 141] on input "1" at bounding box center [698, 134] width 61 height 24
type input "5"
click at [643, 129] on input "5" at bounding box center [626, 134] width 61 height 24
click at [789, 136] on button "Check Availability" at bounding box center [806, 134] width 109 height 23
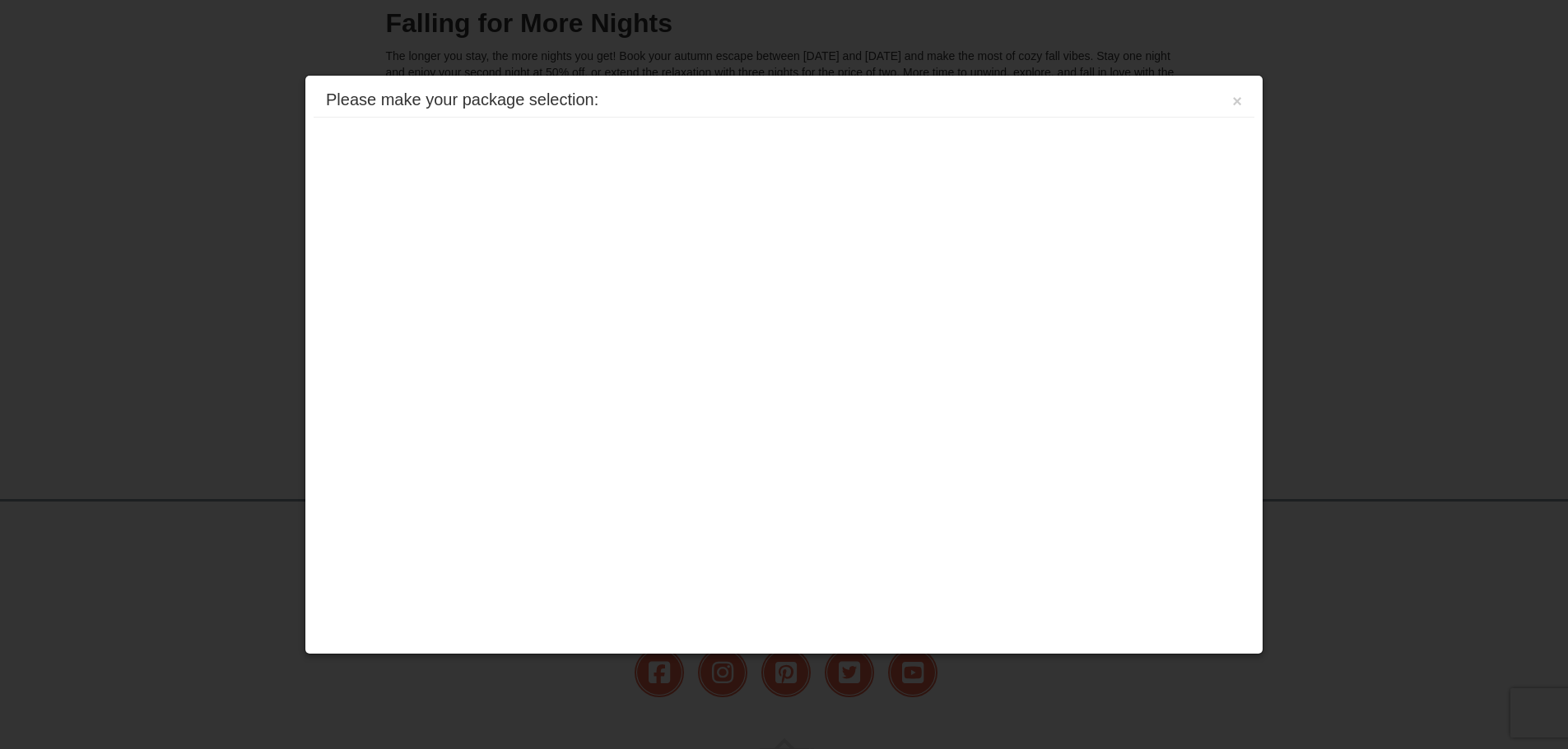
scroll to position [327, 0]
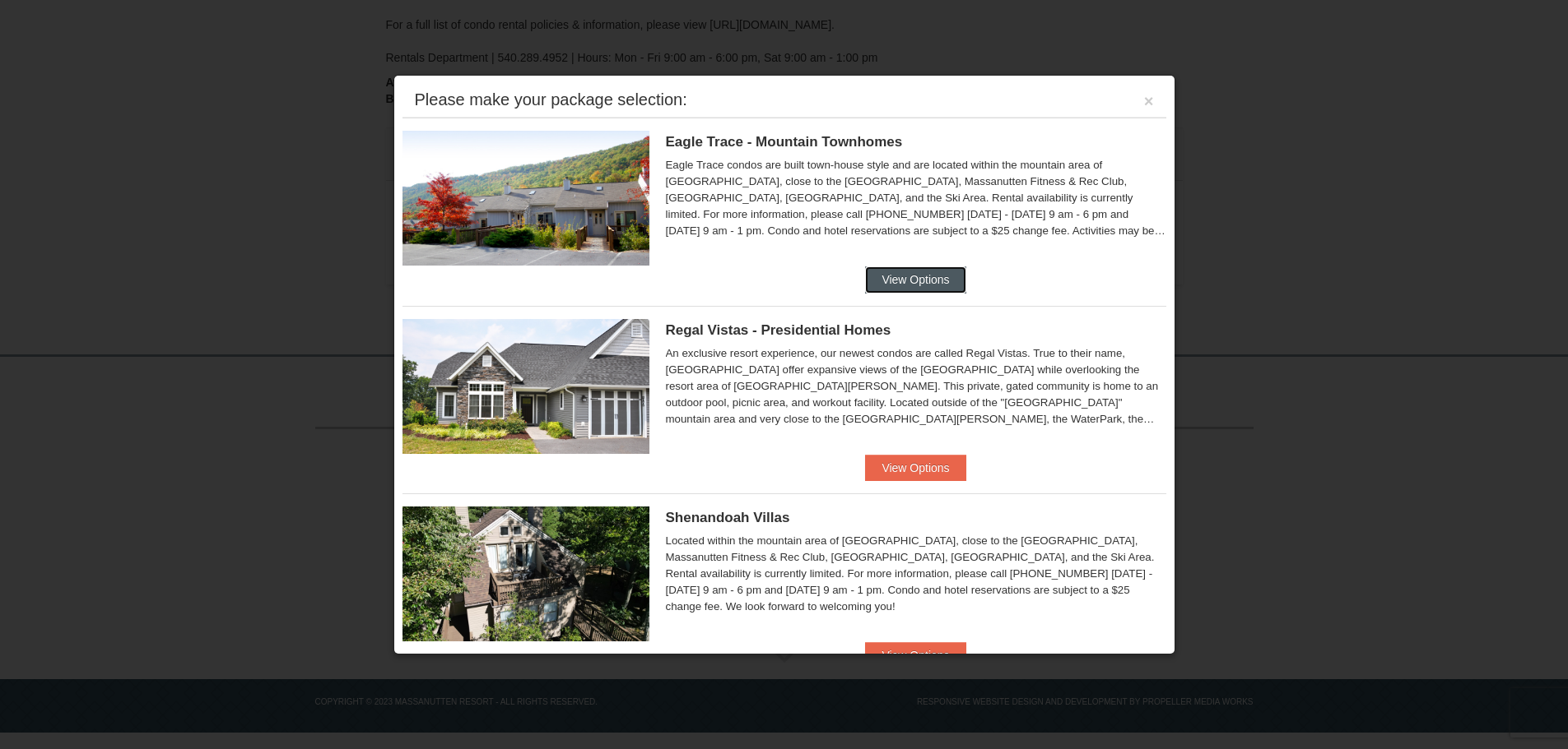
click at [904, 278] on button "View Options" at bounding box center [916, 280] width 101 height 26
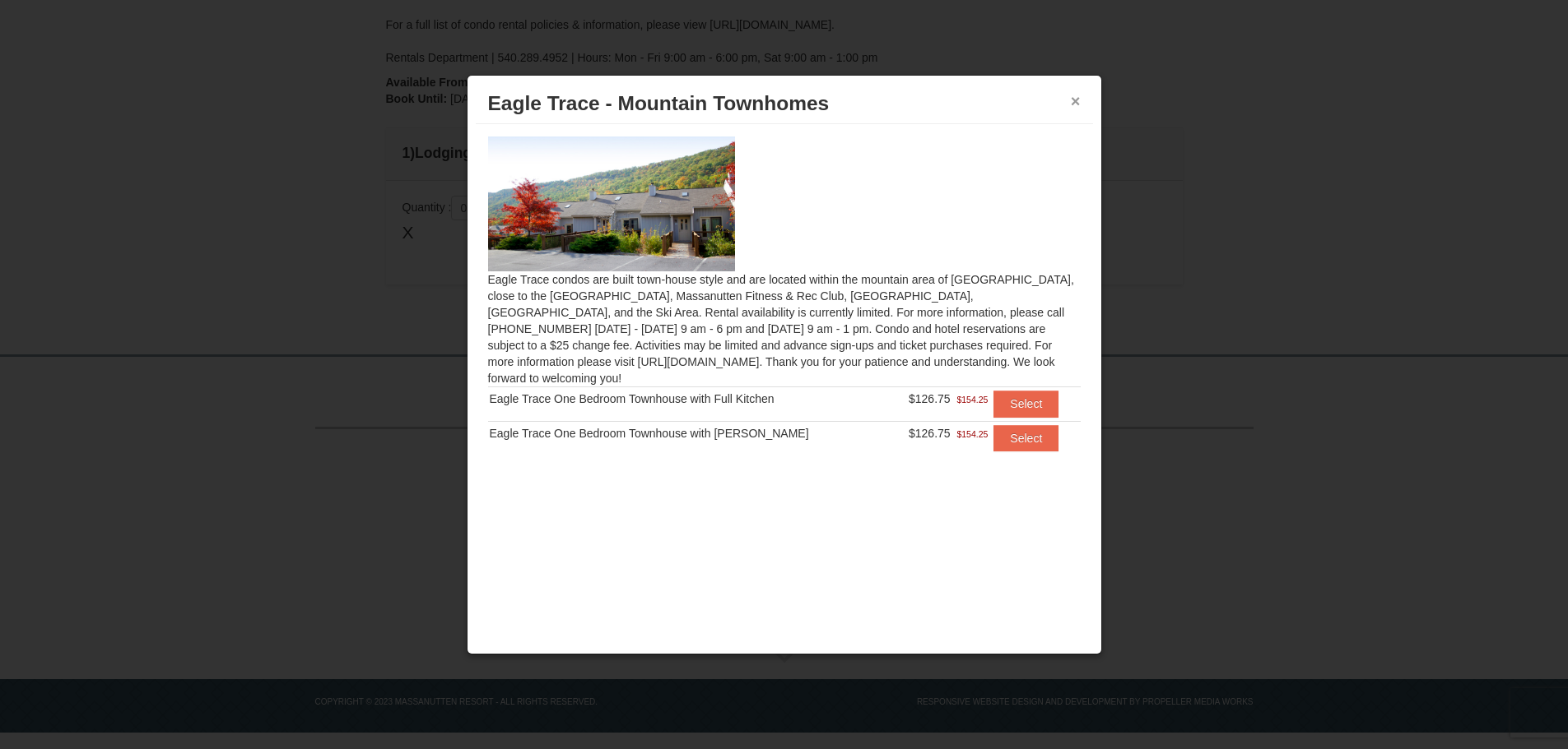
click at [1071, 100] on button "×" at bounding box center [1075, 102] width 10 height 17
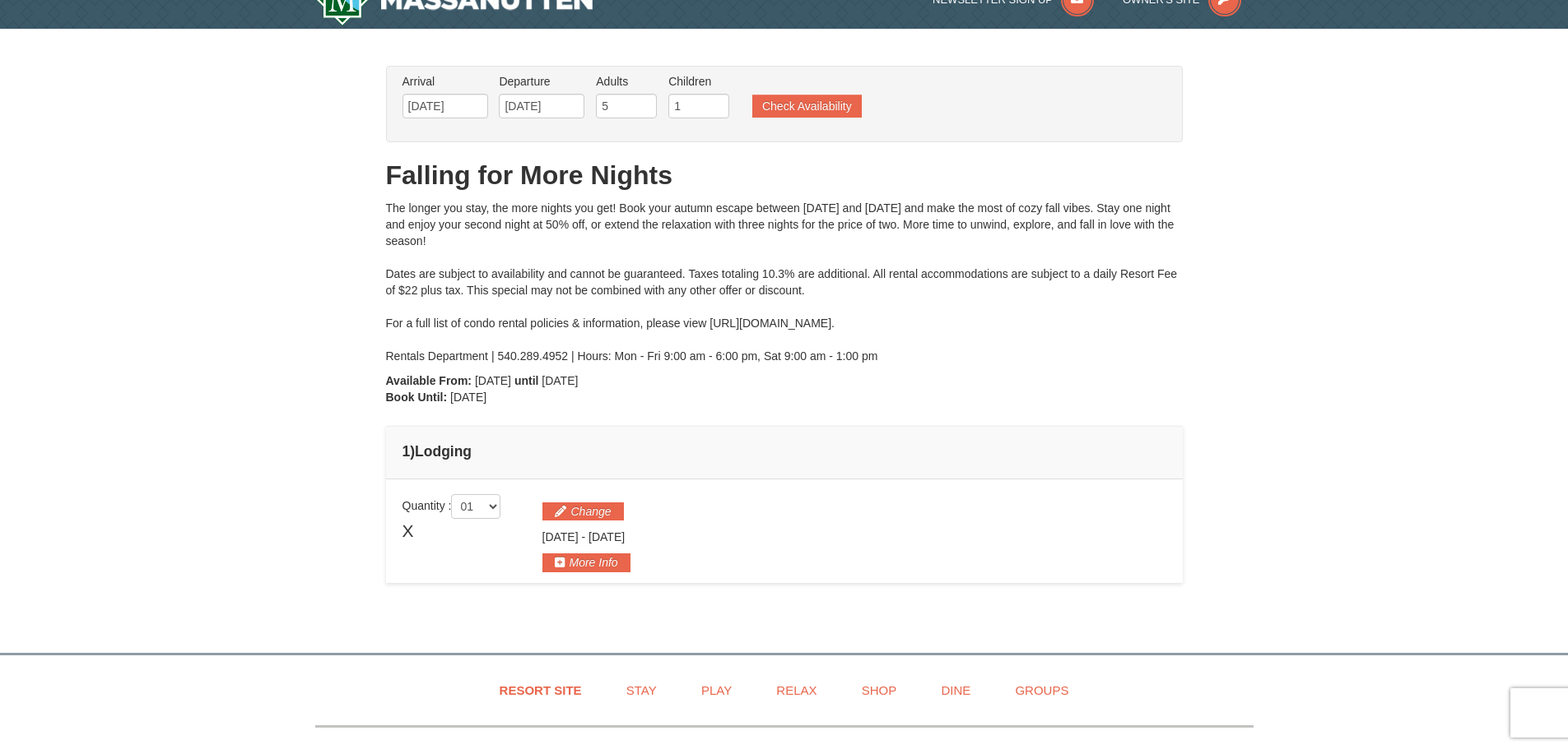
scroll to position [0, 0]
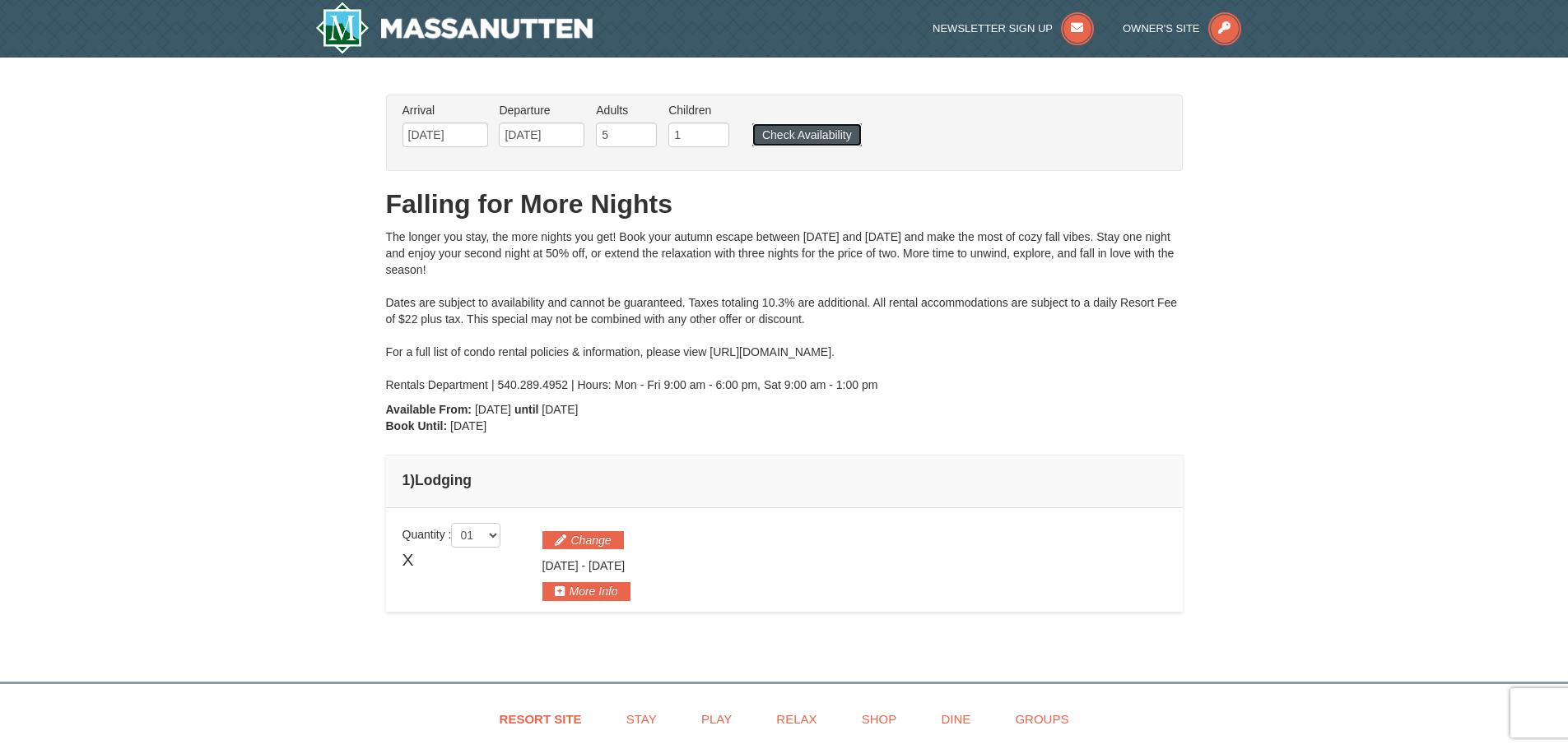
click at [807, 128] on button "Check Availability" at bounding box center [806, 134] width 109 height 23
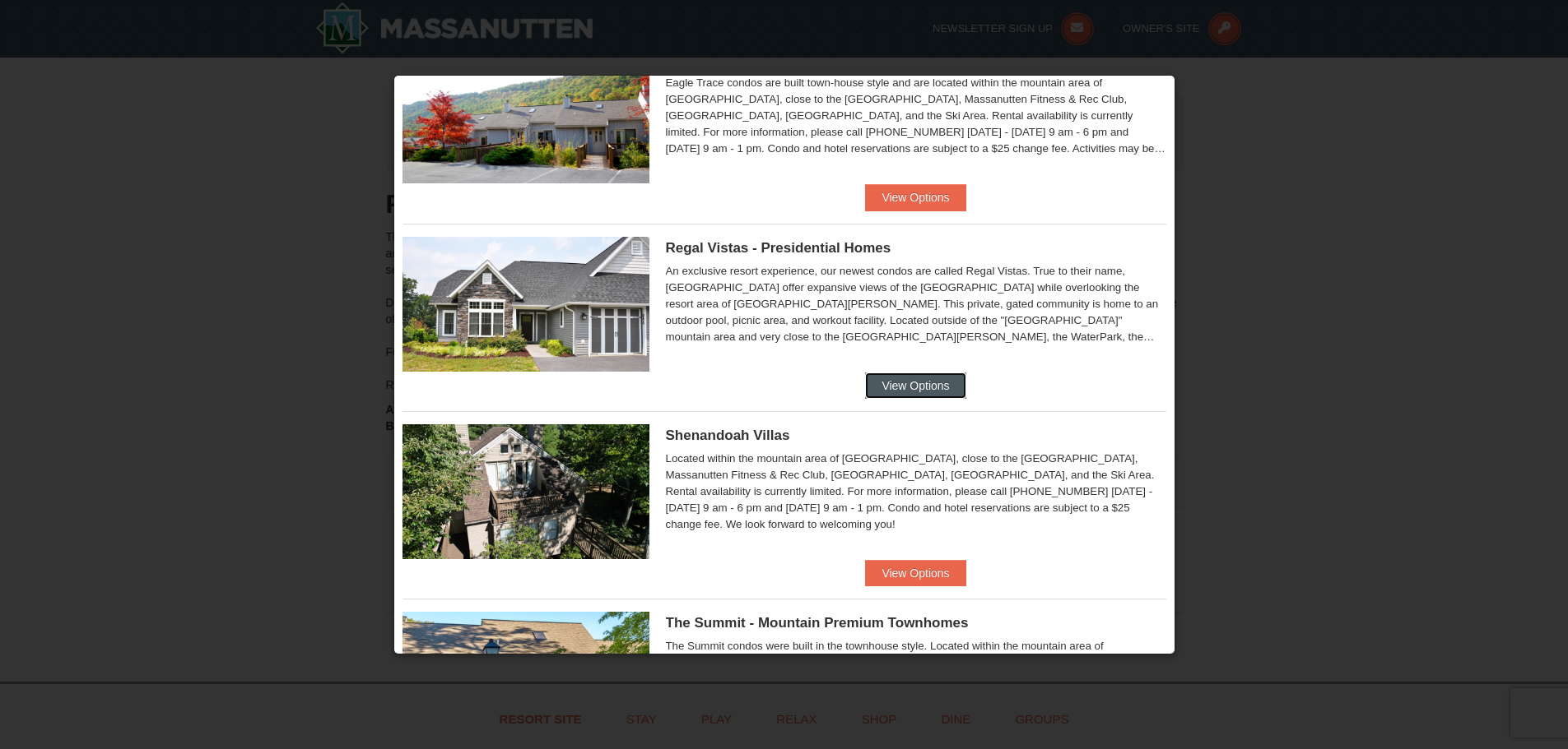
click at [891, 390] on button "View Options" at bounding box center [916, 386] width 101 height 26
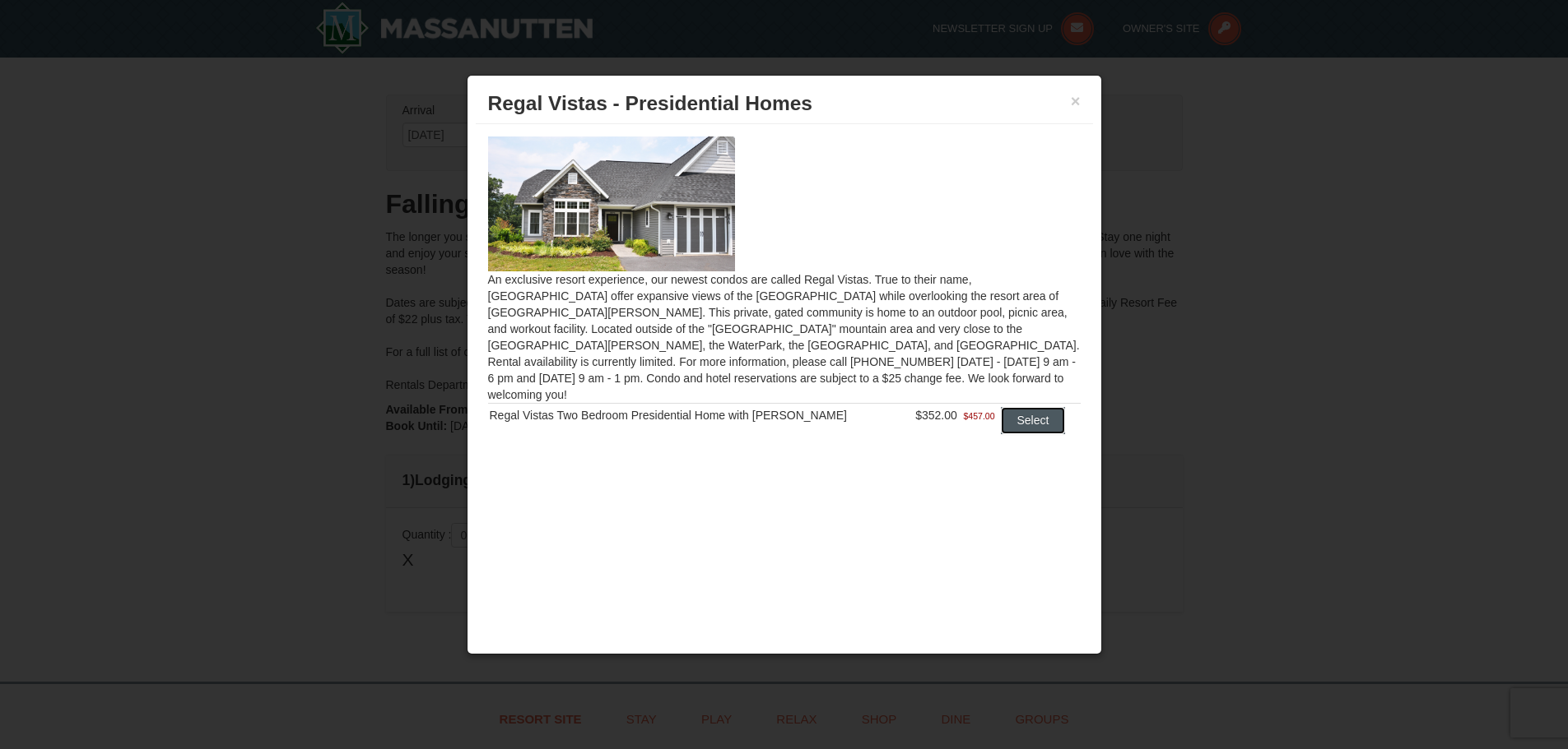
click at [1022, 408] on button "Select" at bounding box center [1033, 421] width 65 height 26
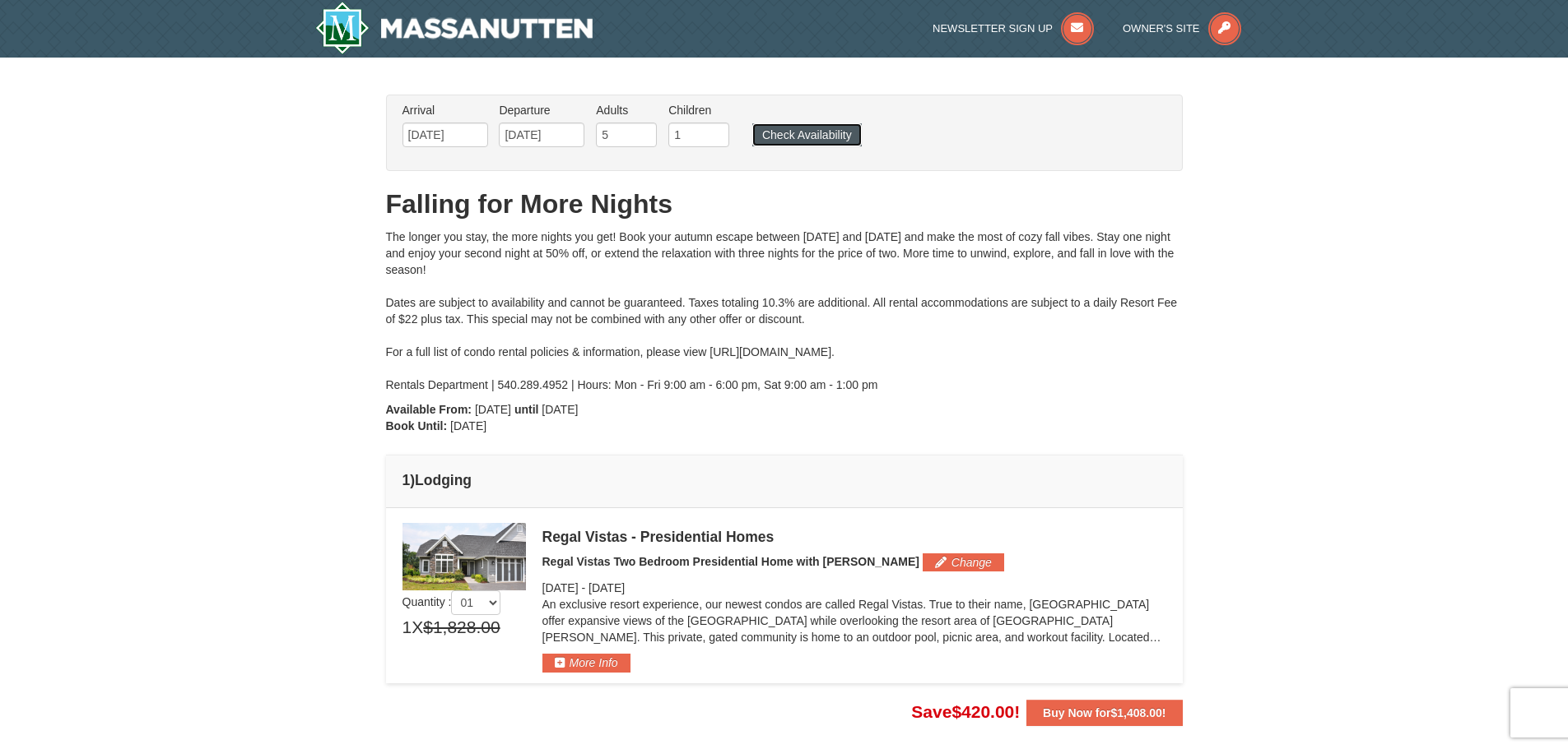
click at [814, 131] on button "Check Availability" at bounding box center [806, 134] width 109 height 23
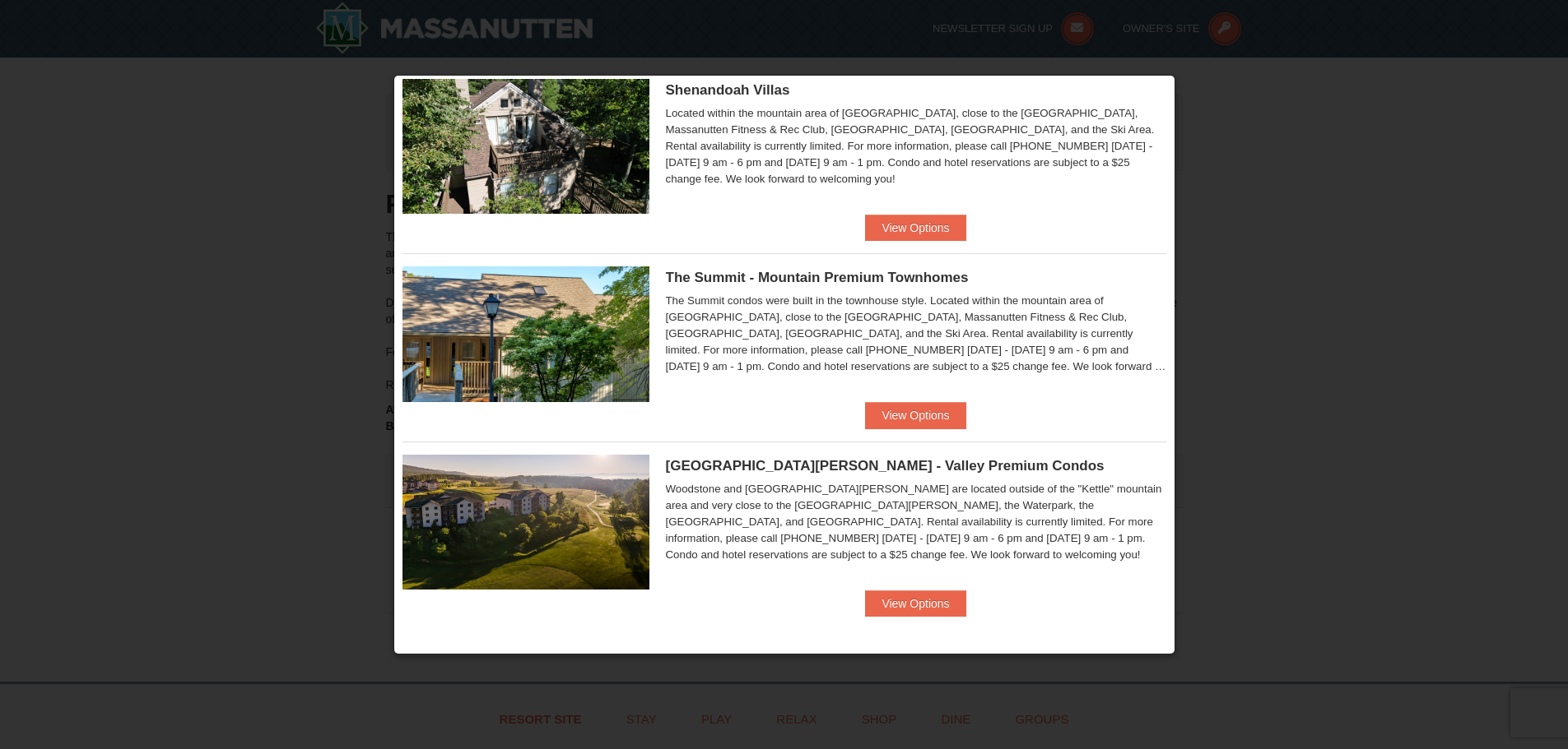
scroll to position [17, 0]
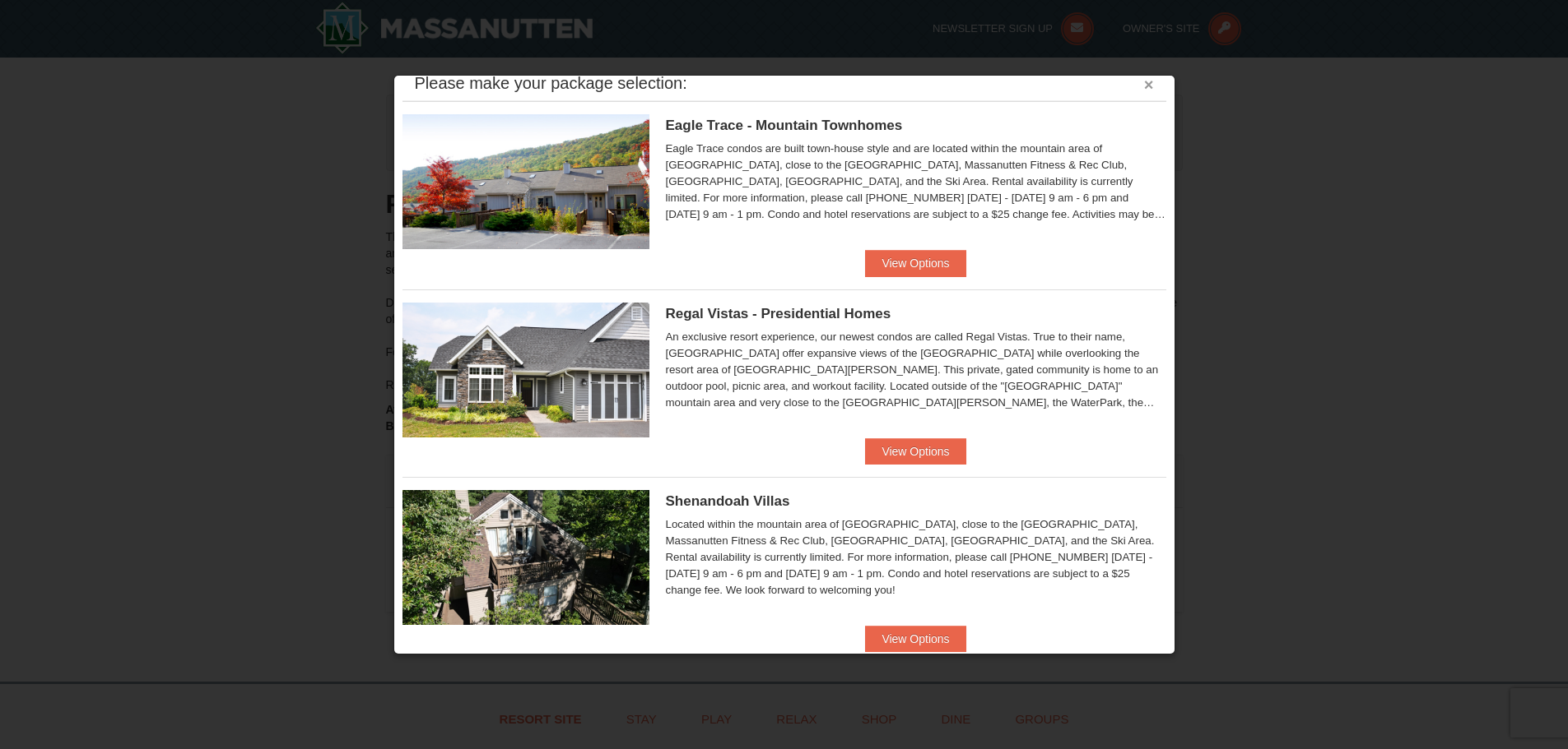
click at [1144, 80] on button "×" at bounding box center [1149, 85] width 10 height 17
